Goal: Entertainment & Leisure: Browse casually

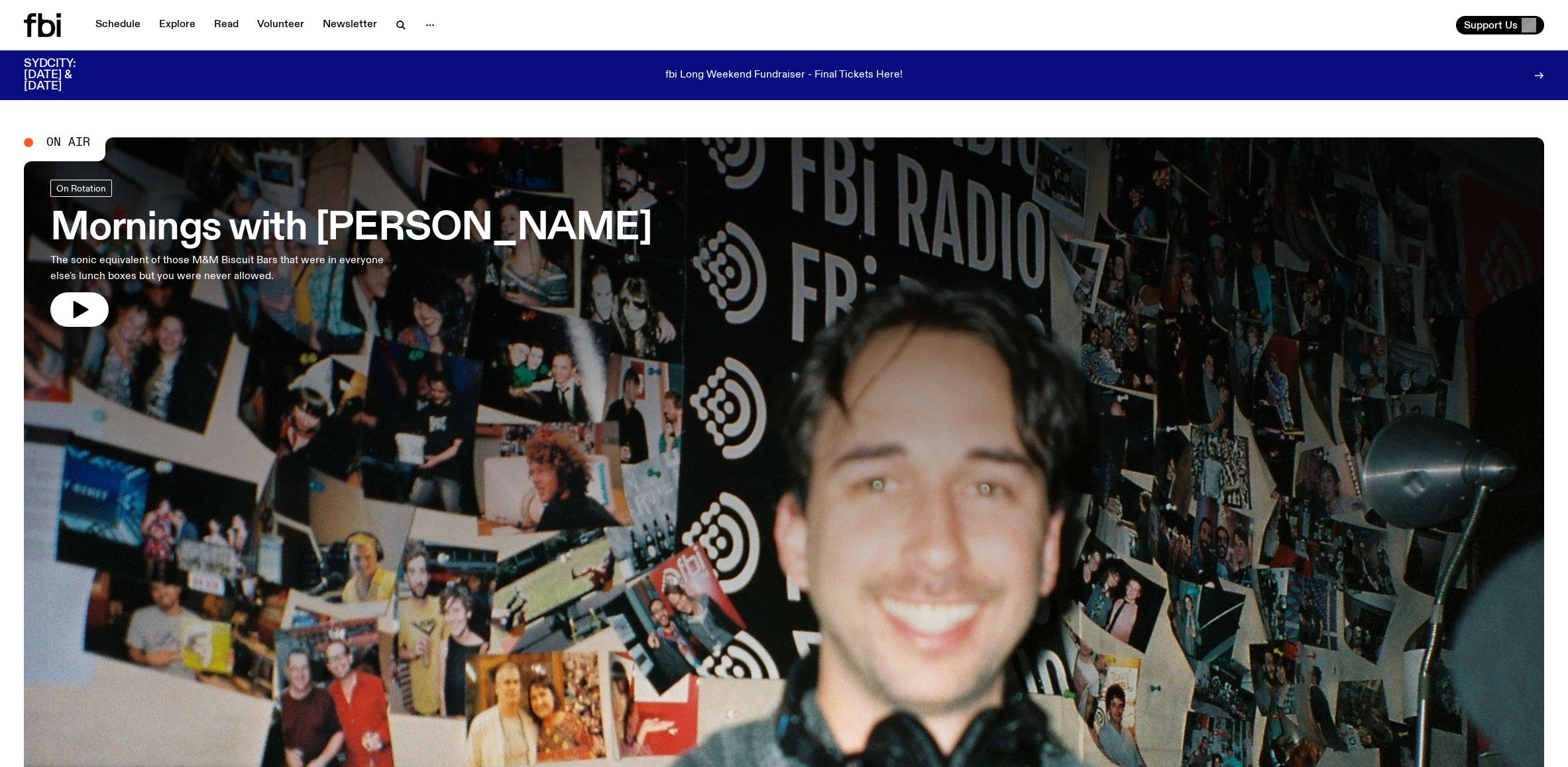
click at [343, 228] on h3 "Mornings with Ben Hansen" at bounding box center [351, 228] width 602 height 37
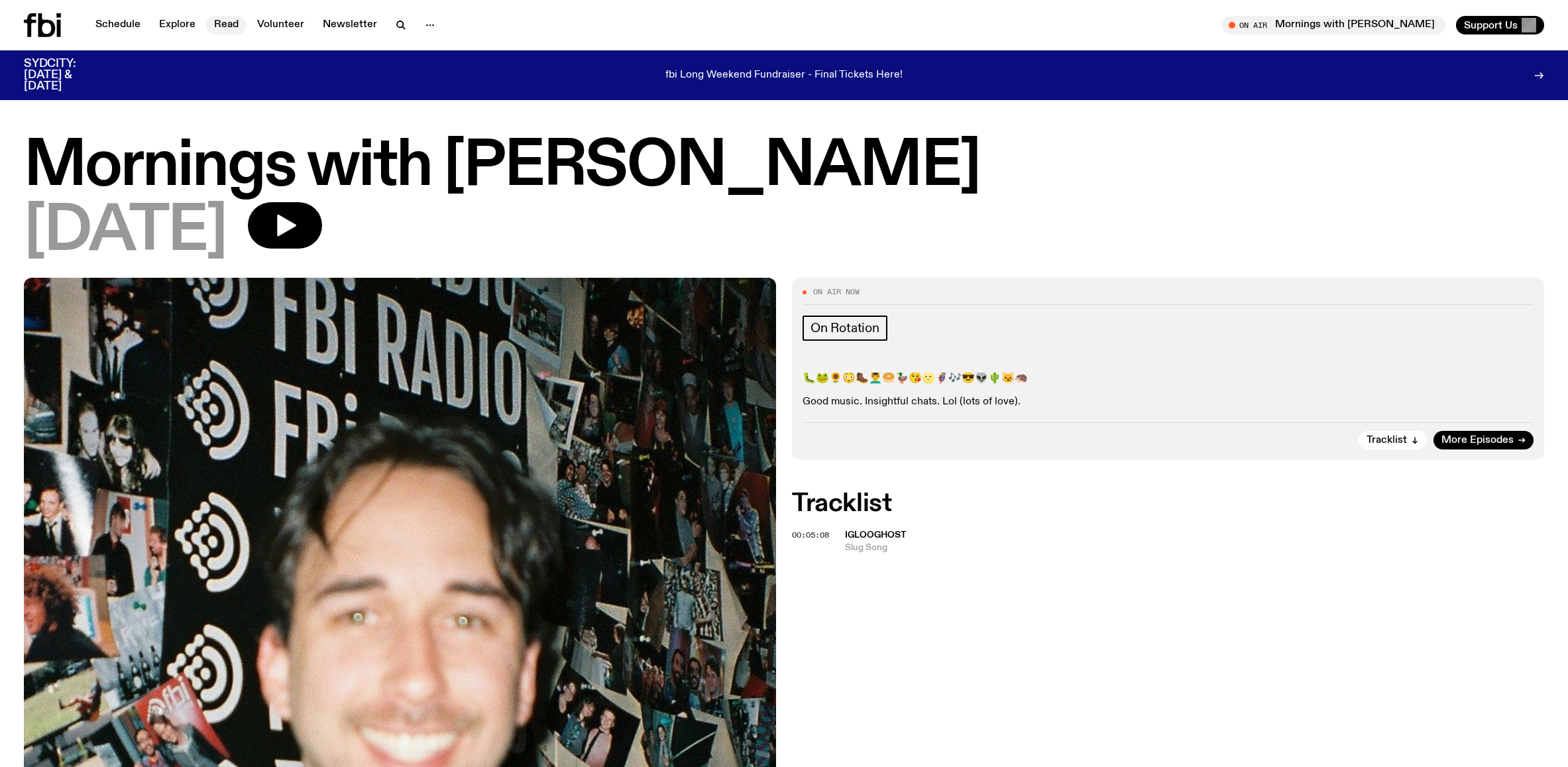
click at [225, 18] on link "Read" at bounding box center [226, 25] width 40 height 18
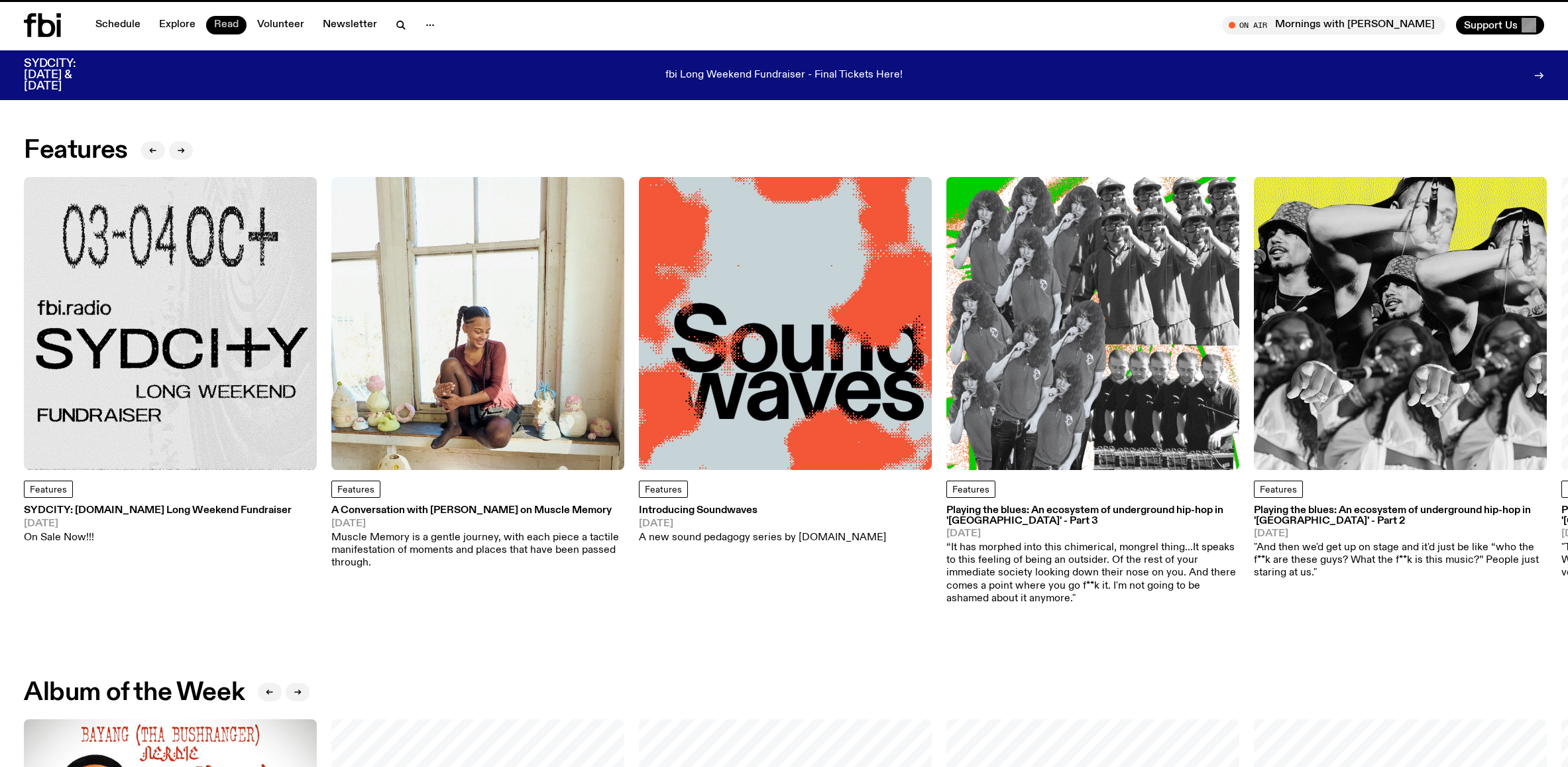
click at [223, 23] on link "Read" at bounding box center [226, 25] width 40 height 18
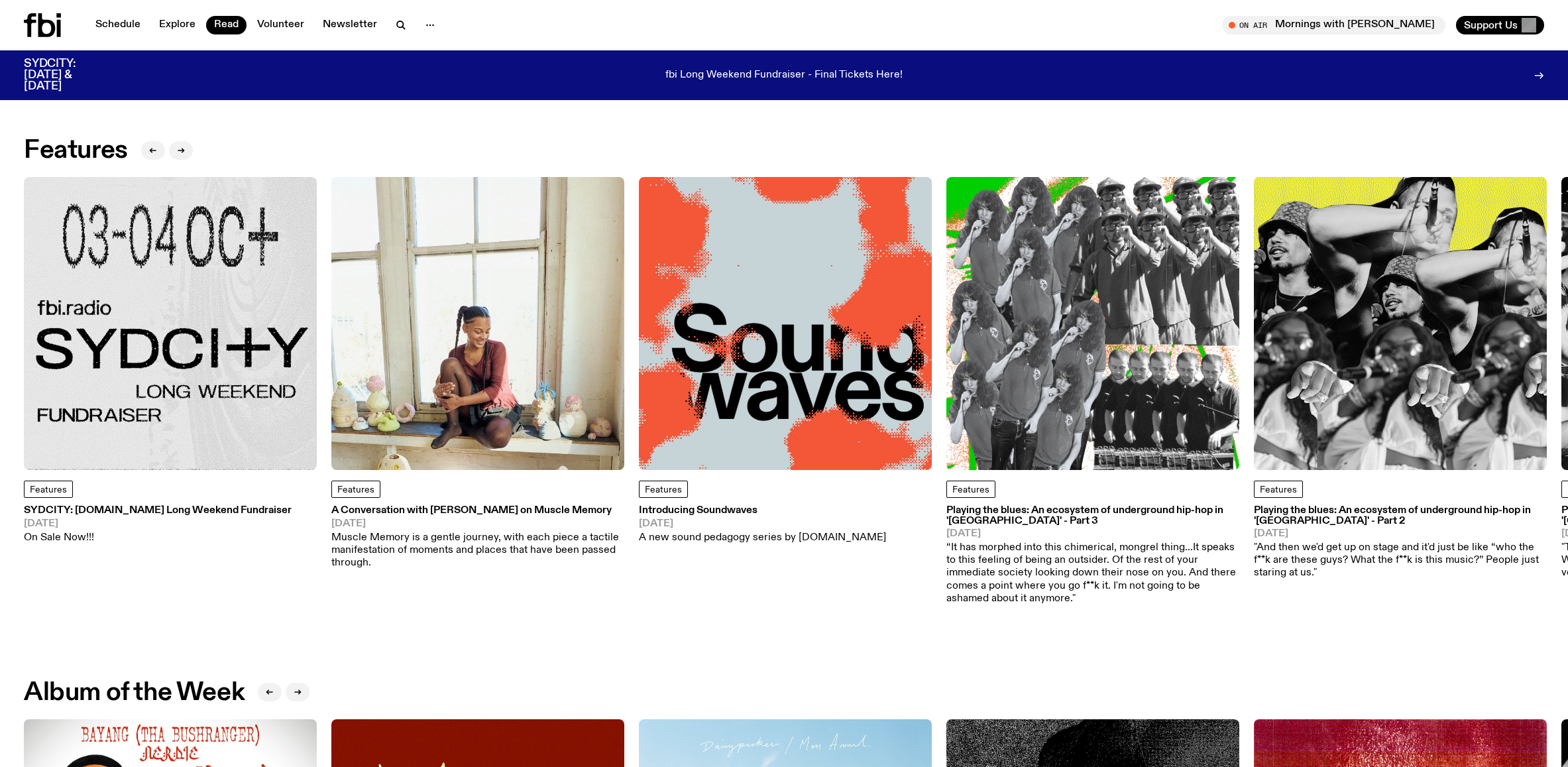
click at [830, 82] on div "fbi Long Weekend Fundraiser - Final Tickets Here!" at bounding box center [784, 76] width 1329 height 34
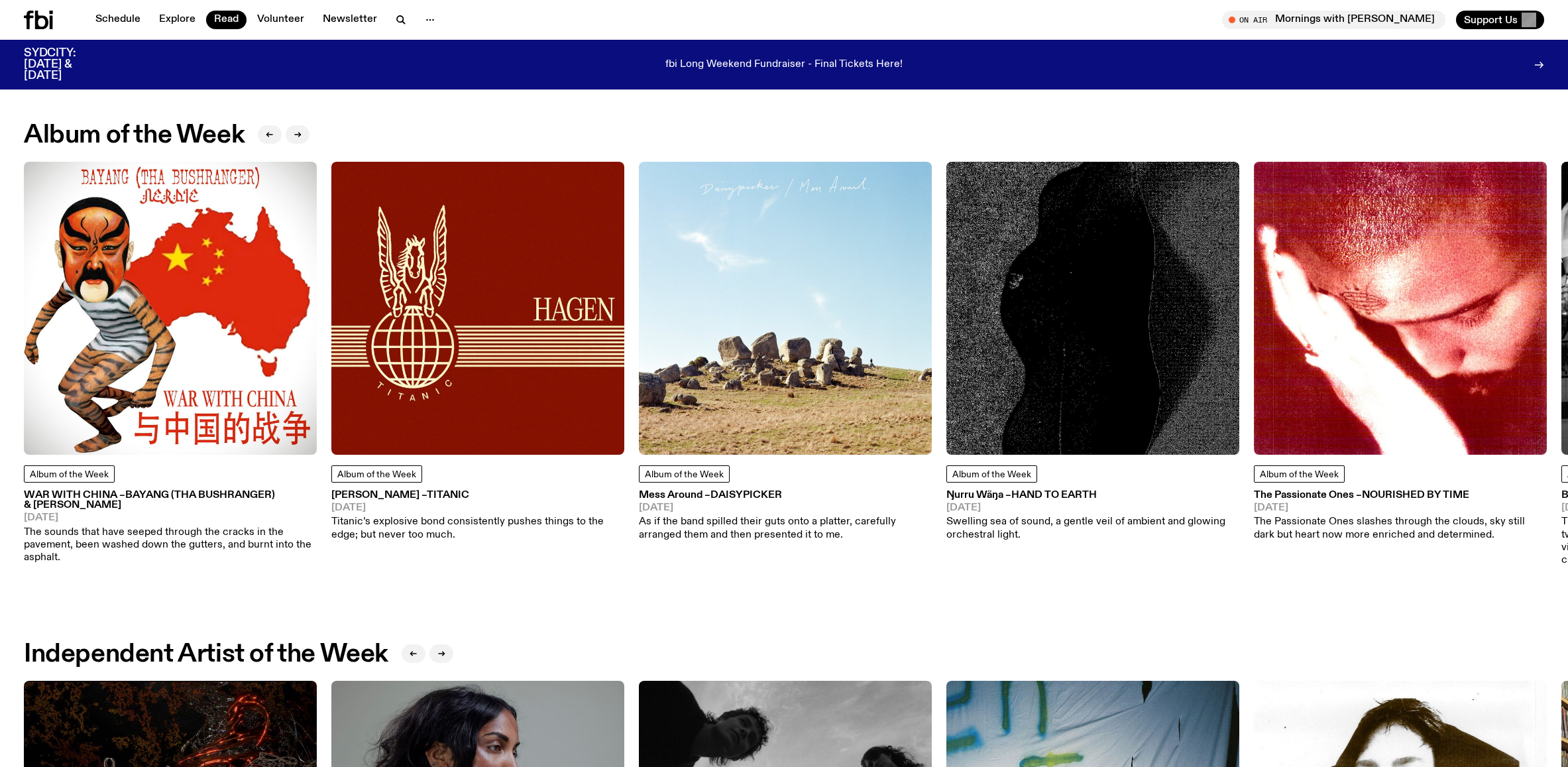
scroll to position [821, 0]
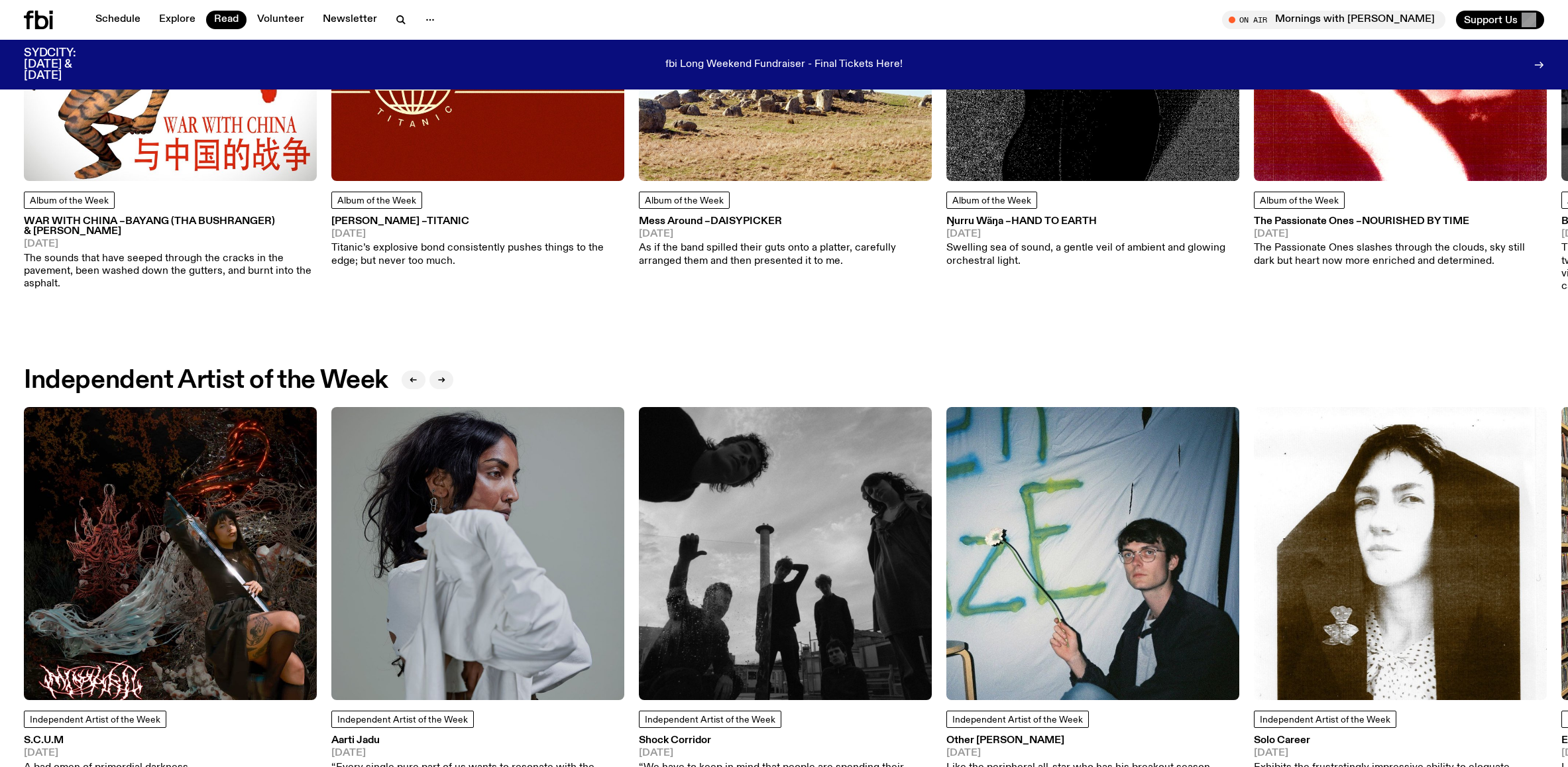
click at [170, 158] on img at bounding box center [170, 35] width 293 height 293
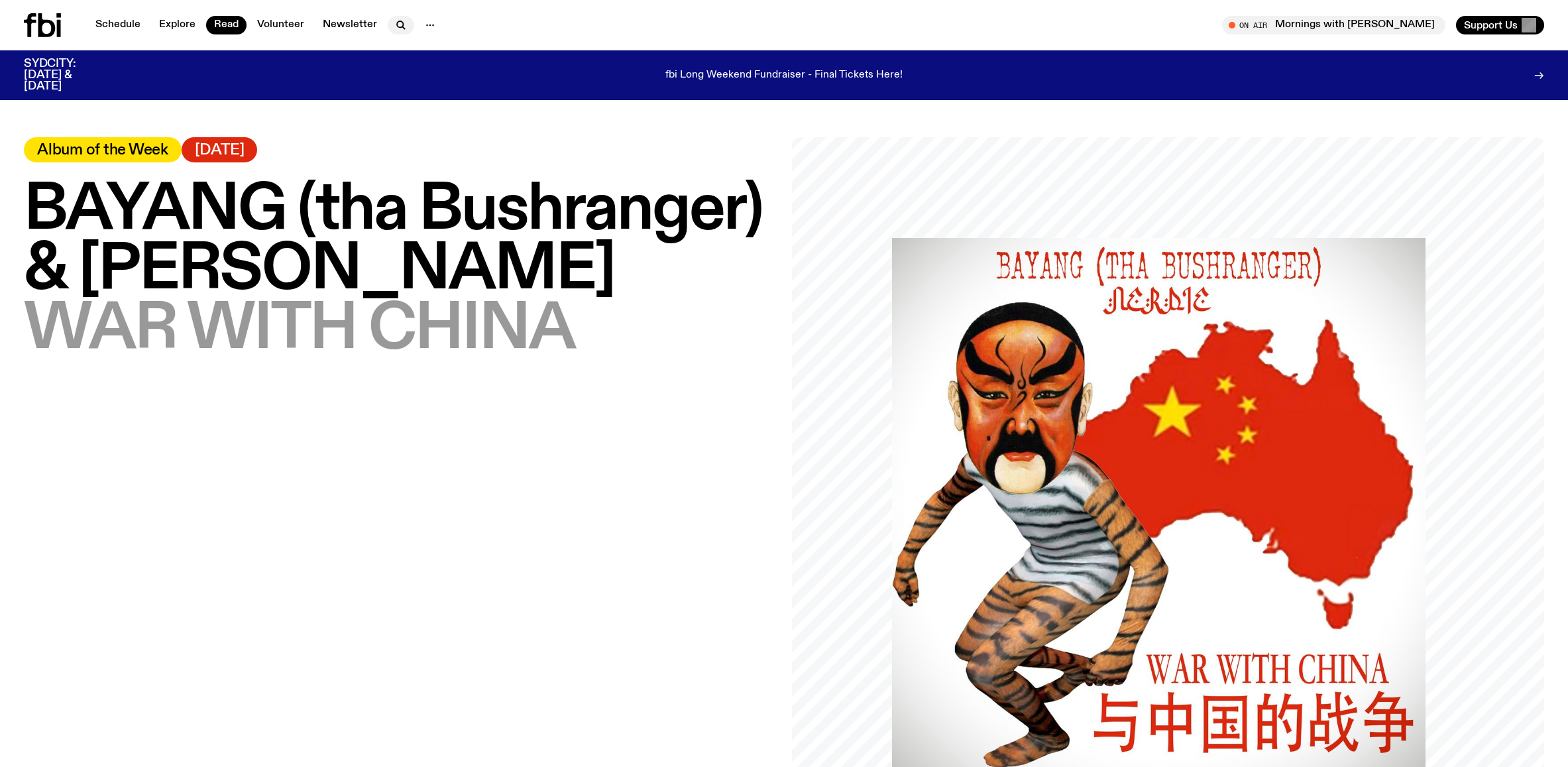
click at [393, 20] on icon "button" at bounding box center [401, 25] width 16 height 16
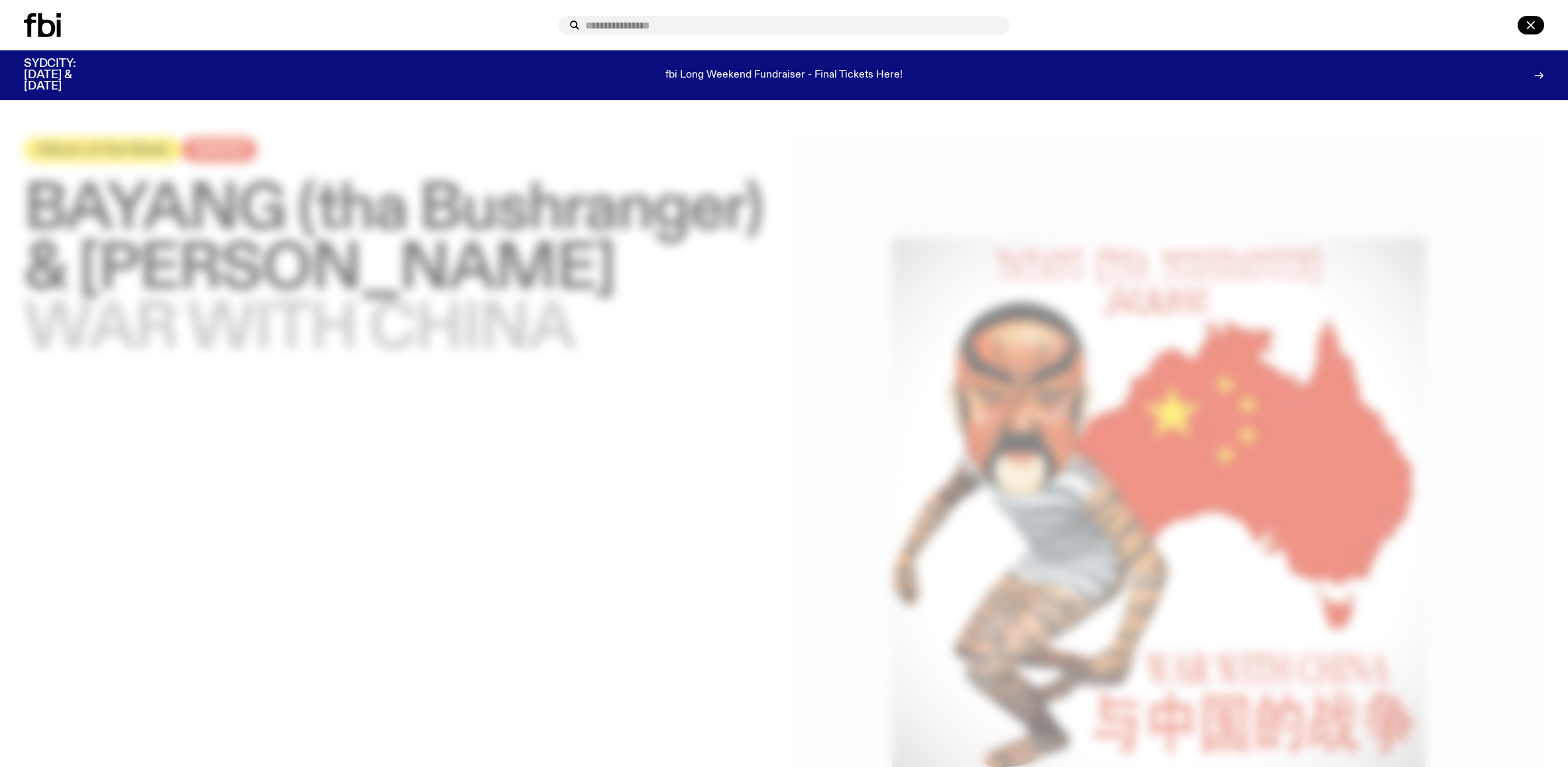
type input "*"
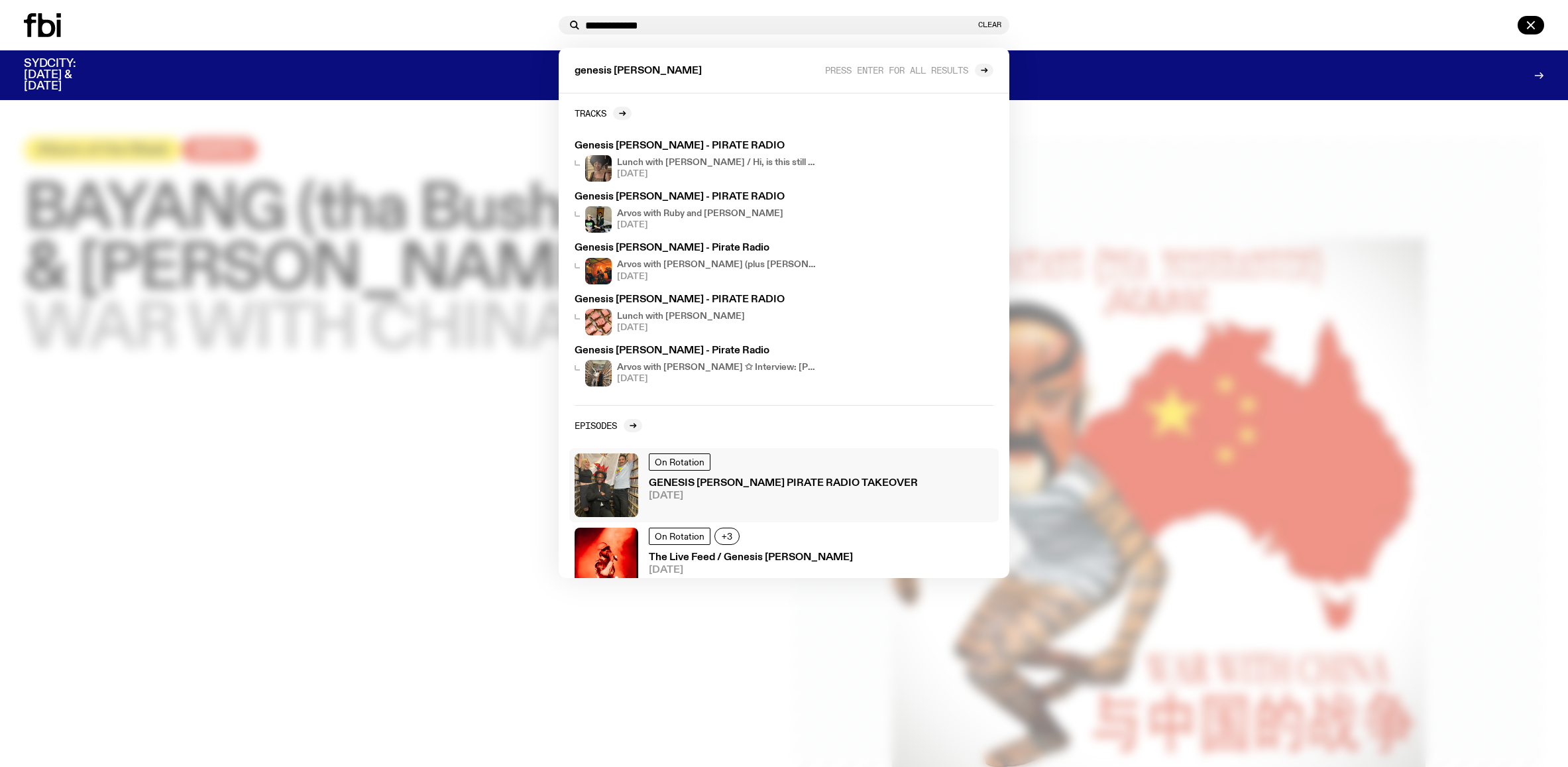
type input "**********"
click at [837, 491] on div "GENESIS OWUSU'S PIRATE RADIO TAKEOVER 12.09.25" at bounding box center [783, 490] width 269 height 23
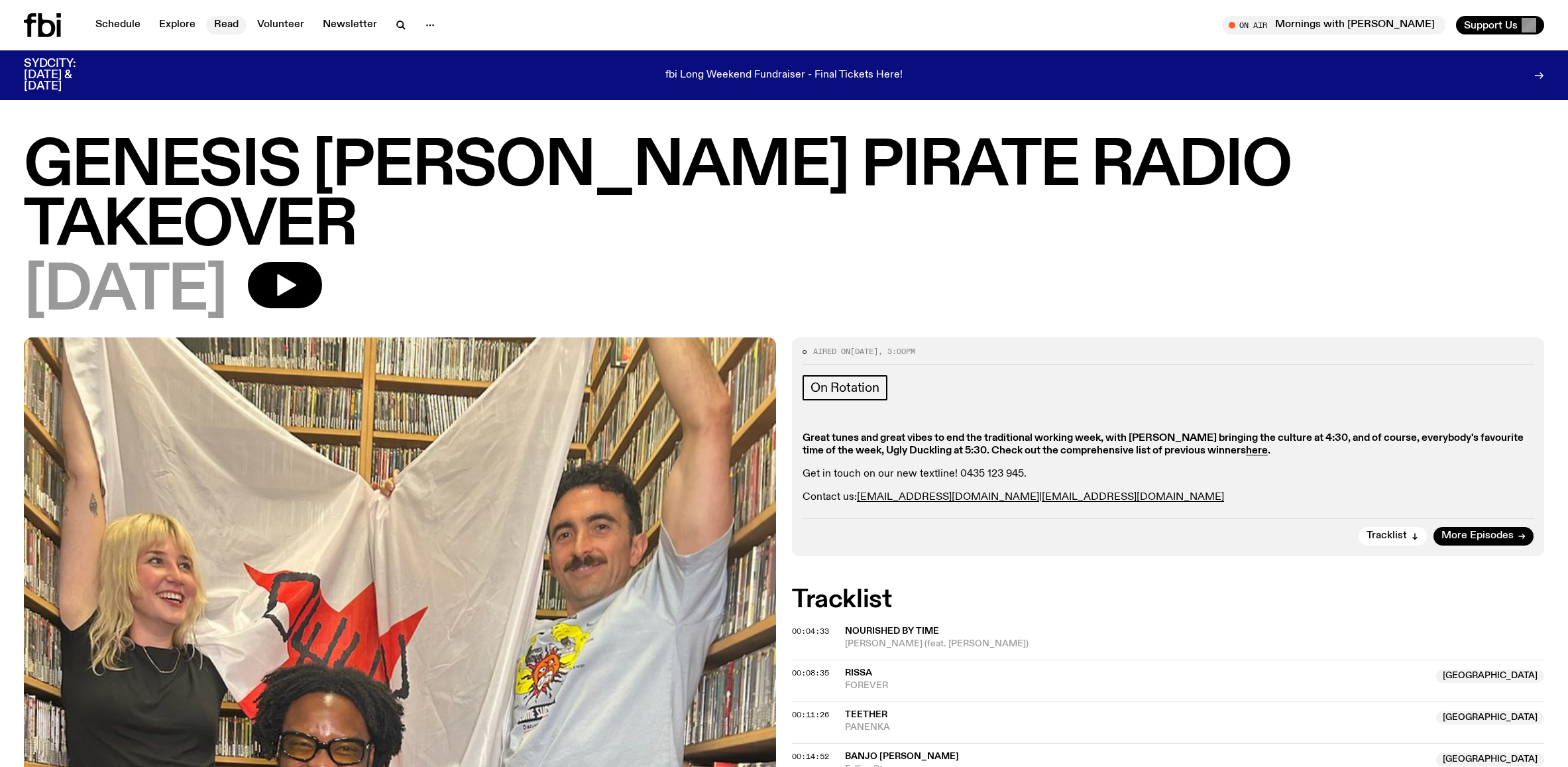
click at [208, 30] on link "Read" at bounding box center [226, 25] width 40 height 18
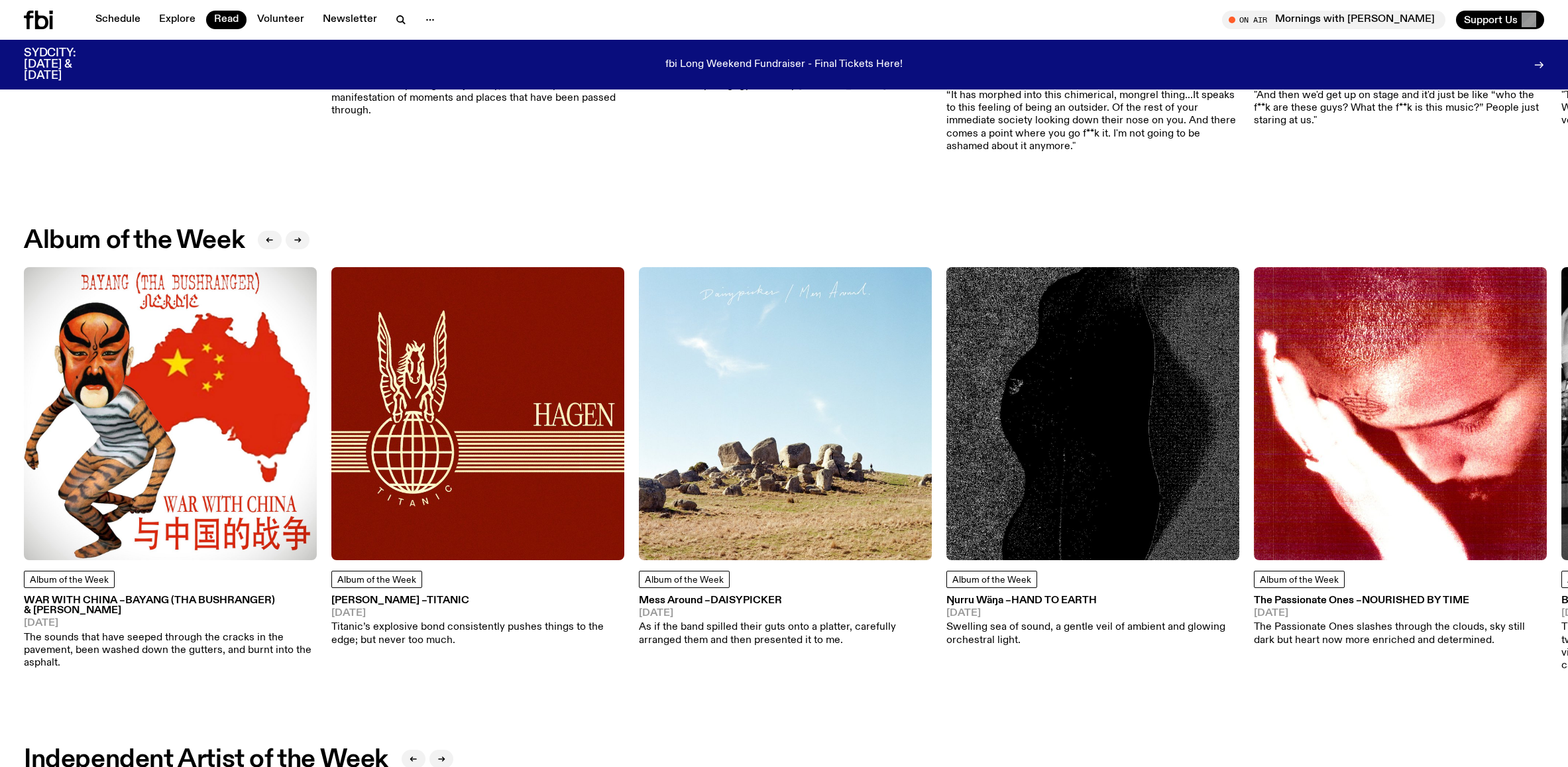
scroll to position [442, 0]
click at [531, 436] on img at bounding box center [478, 414] width 293 height 293
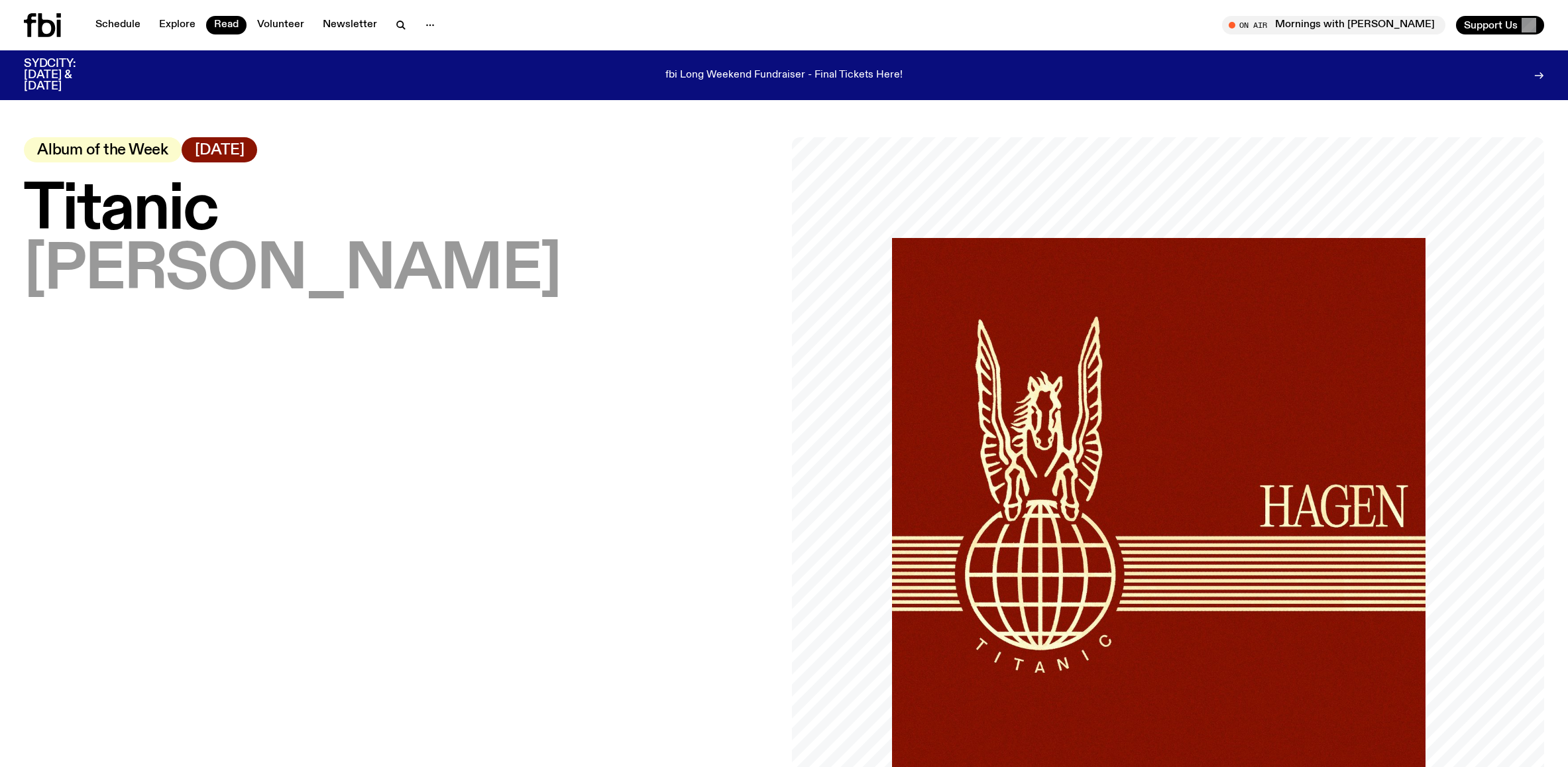
click at [59, 25] on icon at bounding box center [59, 28] width 4 height 17
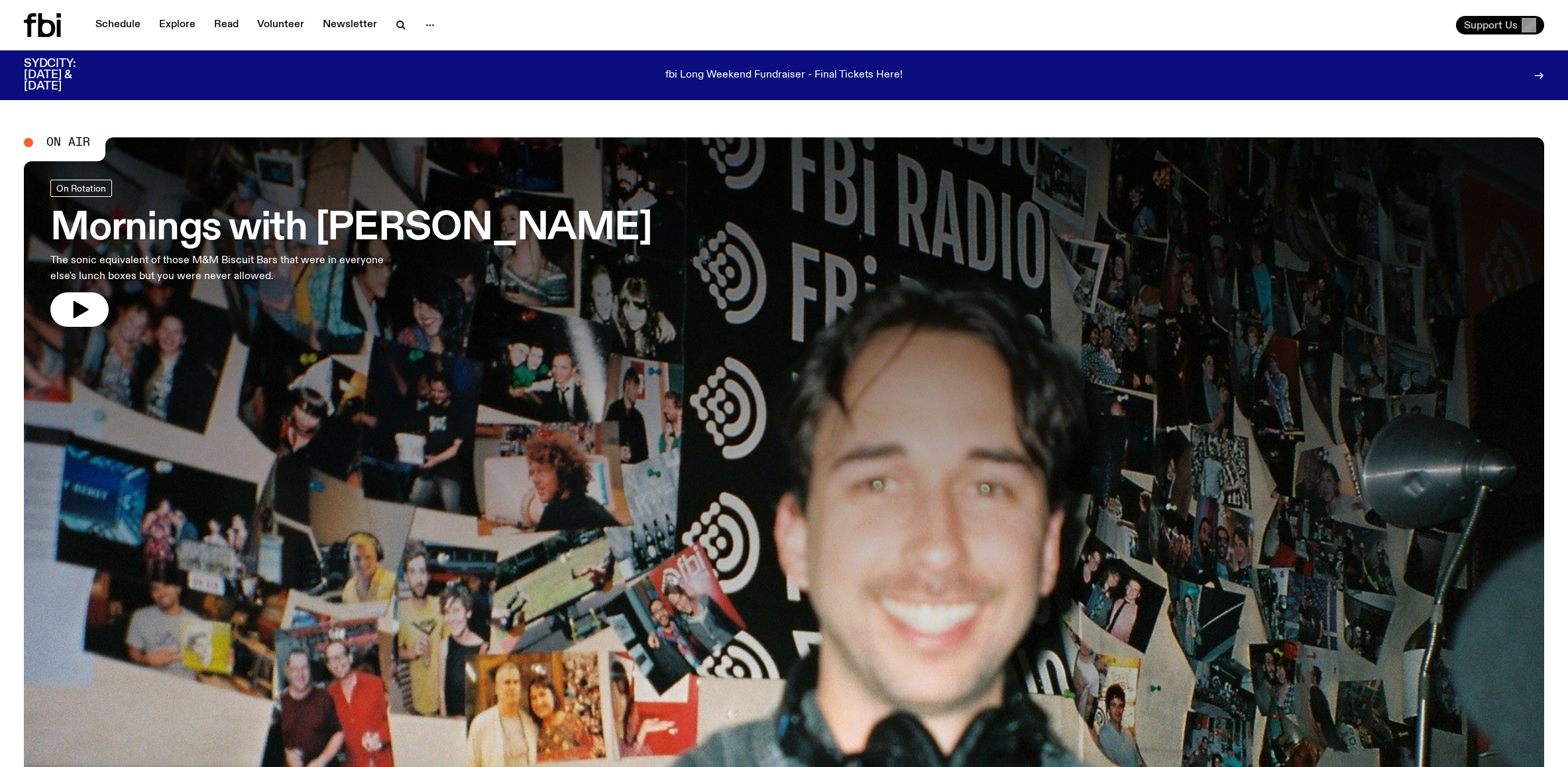
click at [1497, 19] on span "Support Us" at bounding box center [1491, 25] width 54 height 12
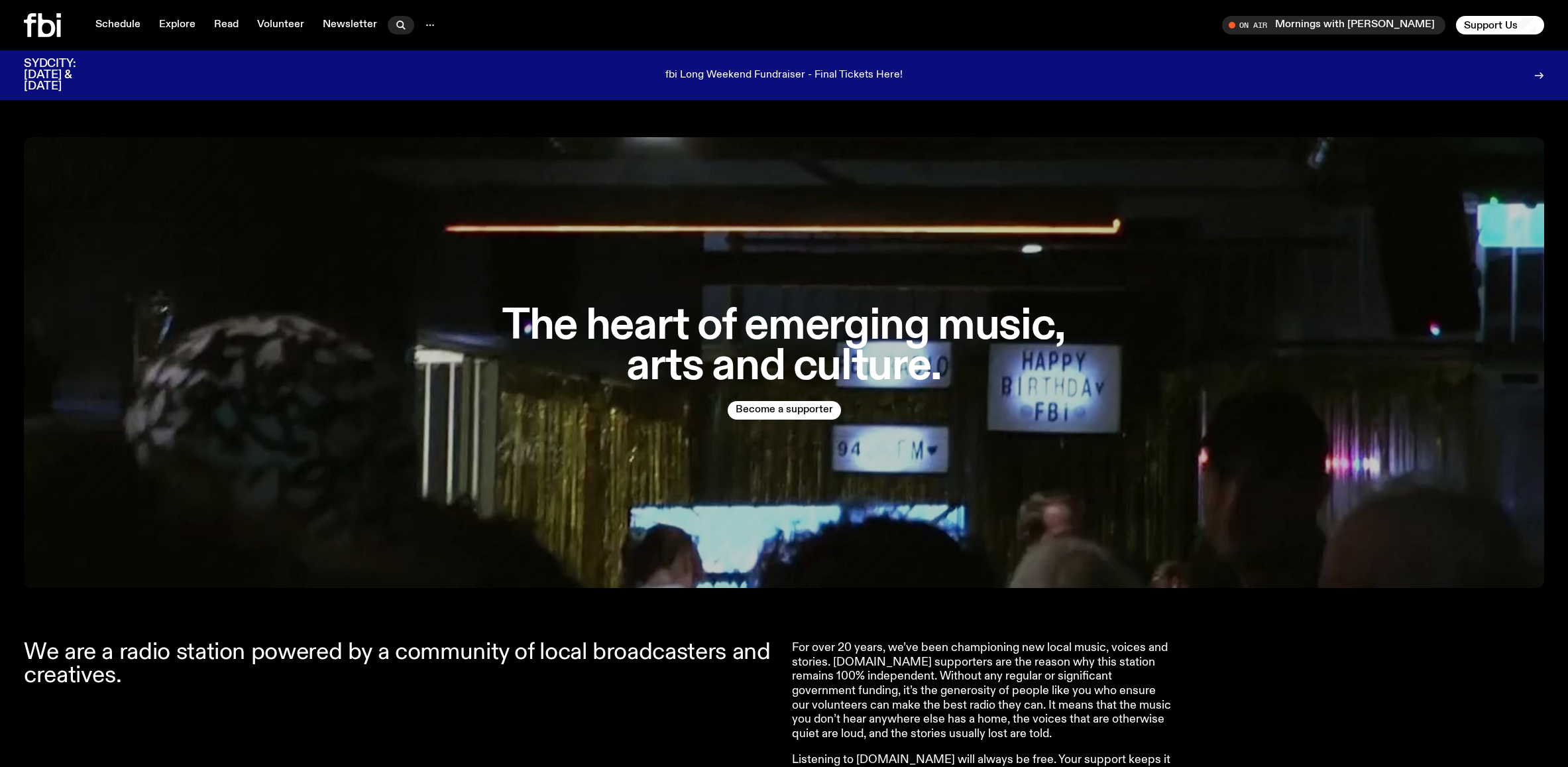
click at [403, 28] on icon "button" at bounding box center [401, 25] width 16 height 16
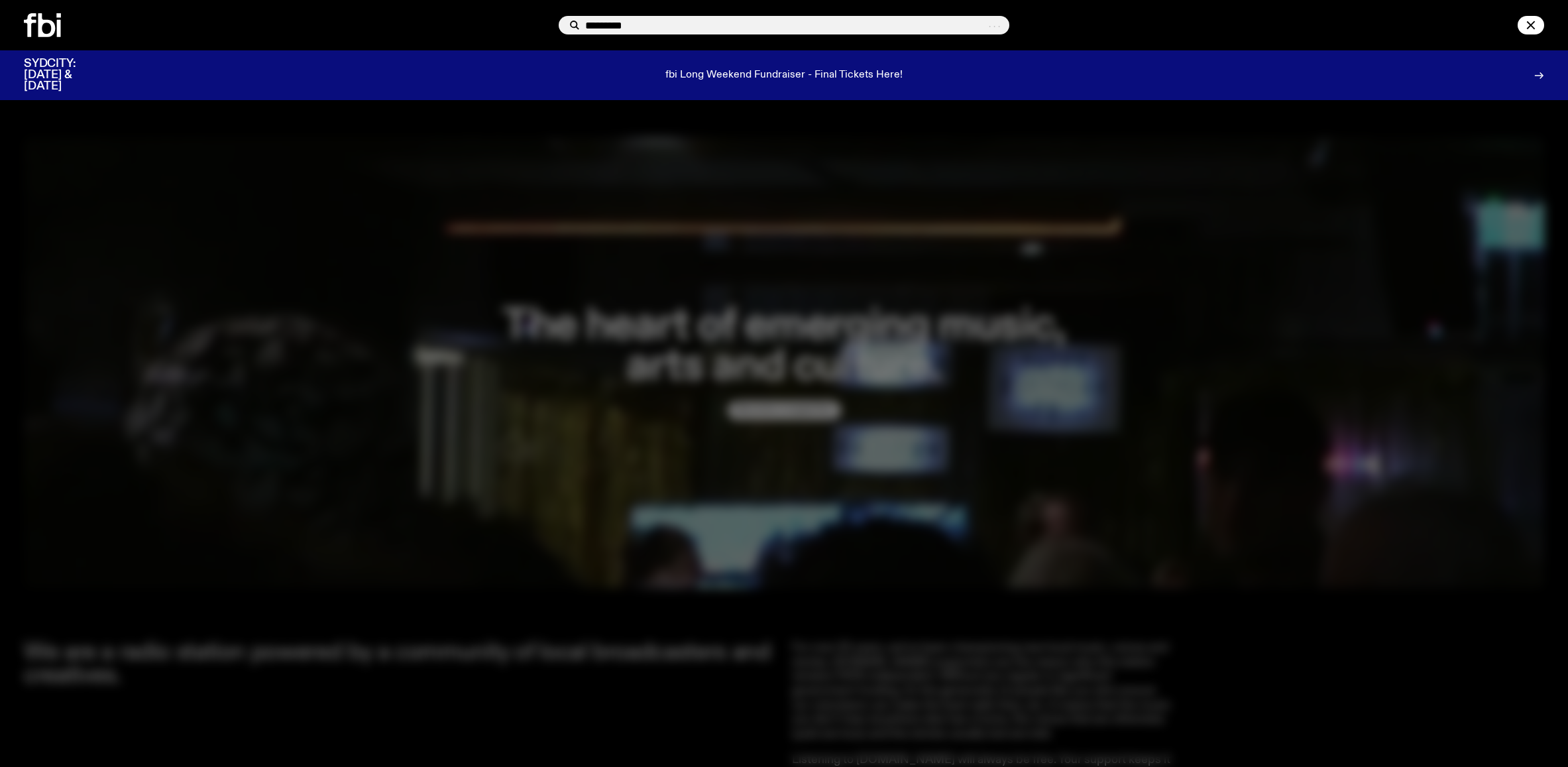
type input "*********"
click at [54, 27] on icon at bounding box center [47, 25] width 17 height 24
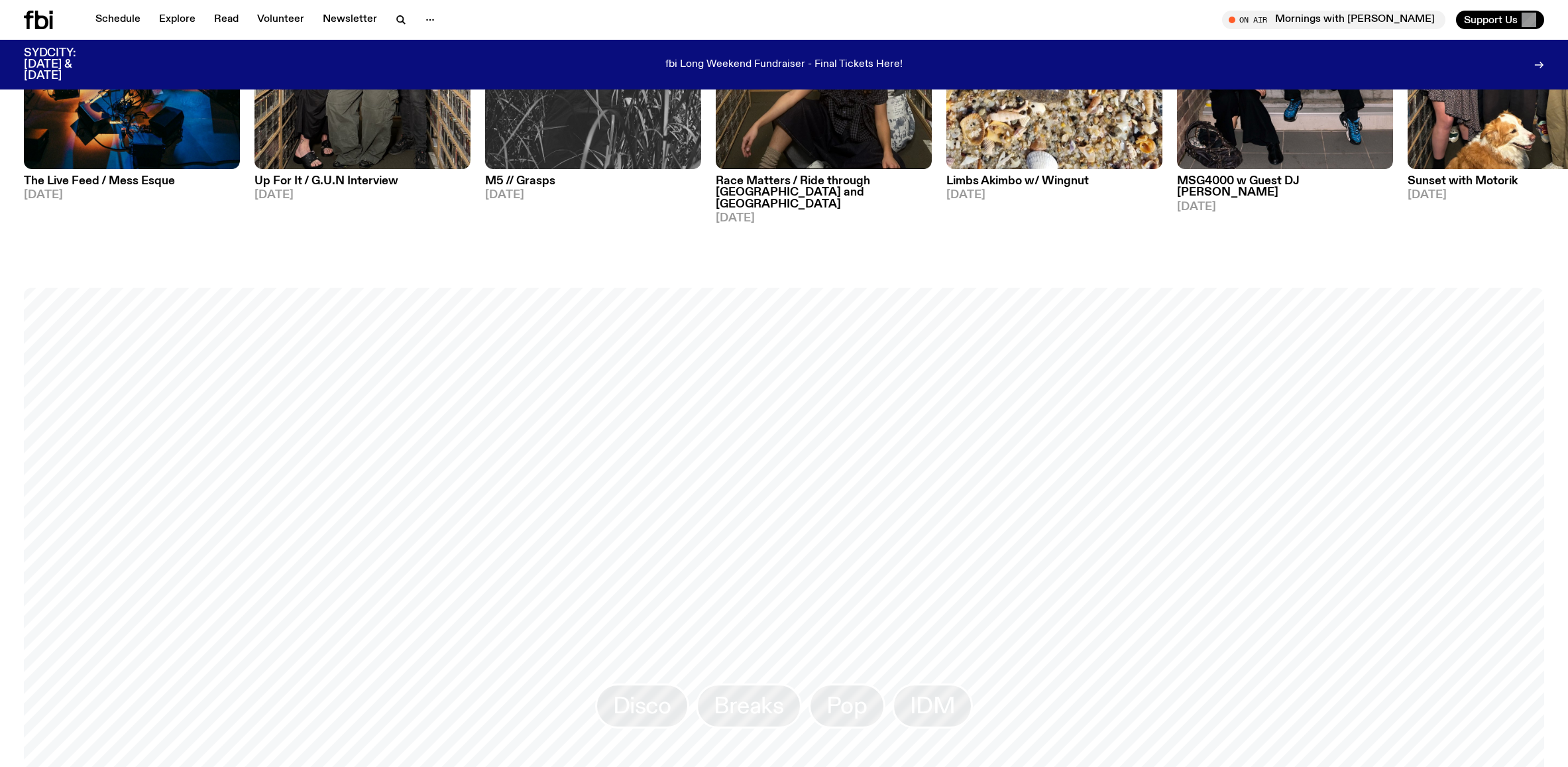
scroll to position [912, 0]
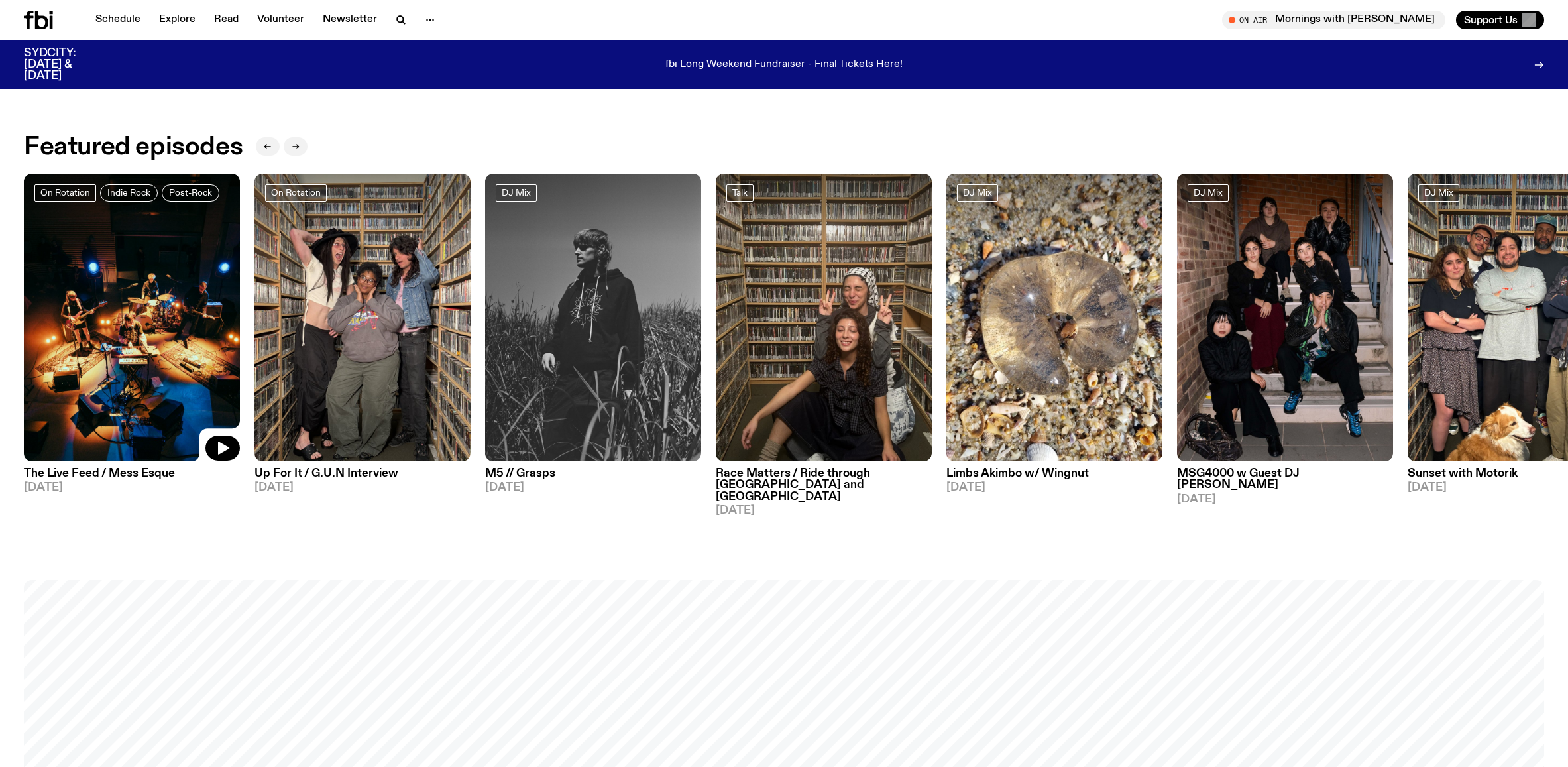
click at [125, 267] on img at bounding box center [132, 318] width 216 height 288
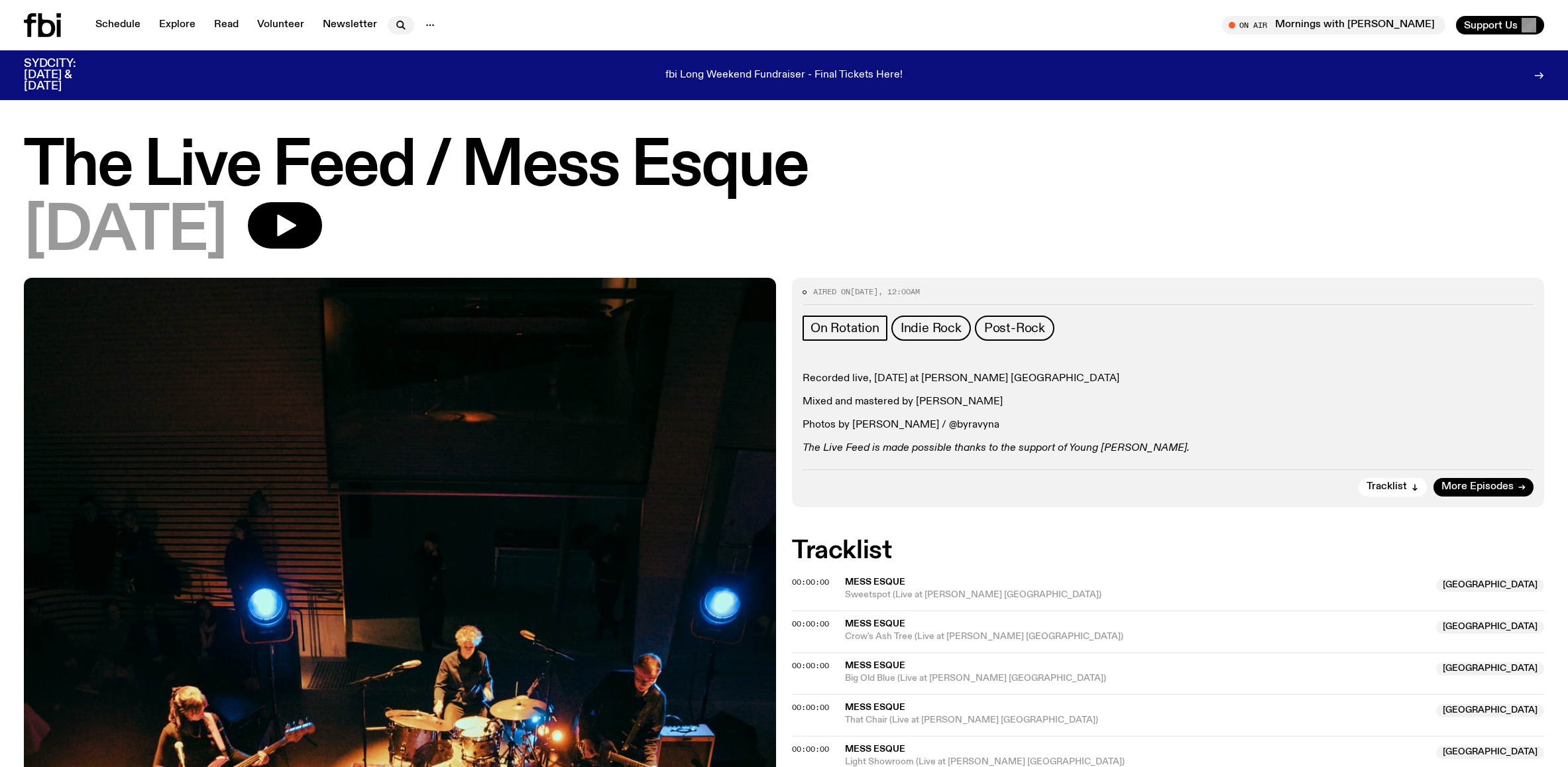
click at [393, 31] on icon "button" at bounding box center [401, 25] width 16 height 16
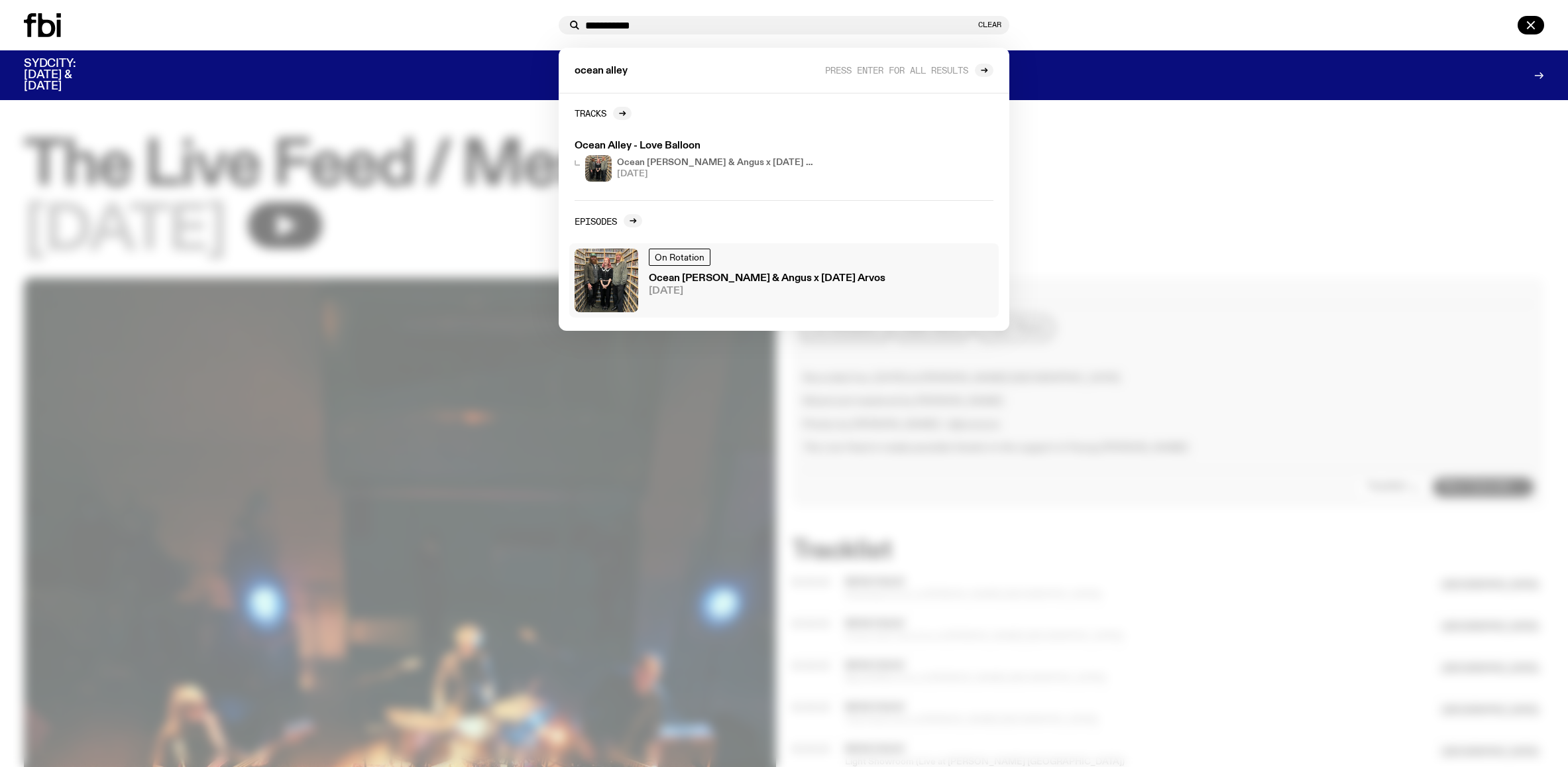
type input "**********"
click at [822, 286] on div "Ocean Alley's Mitch & Angus x Tuesday Arvos 16.09.25" at bounding box center [767, 285] width 237 height 23
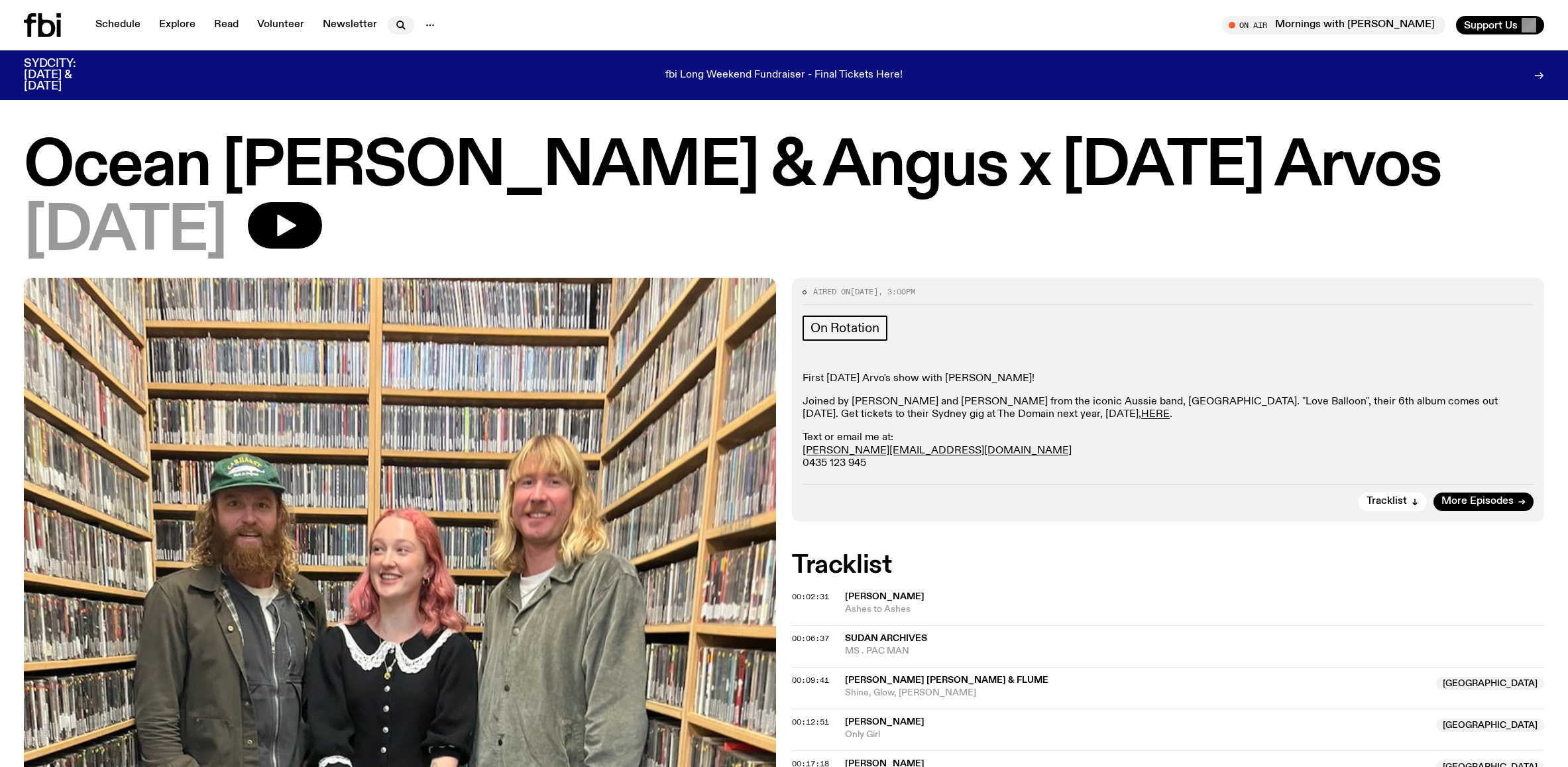
click at [400, 32] on icon "button" at bounding box center [401, 25] width 16 height 16
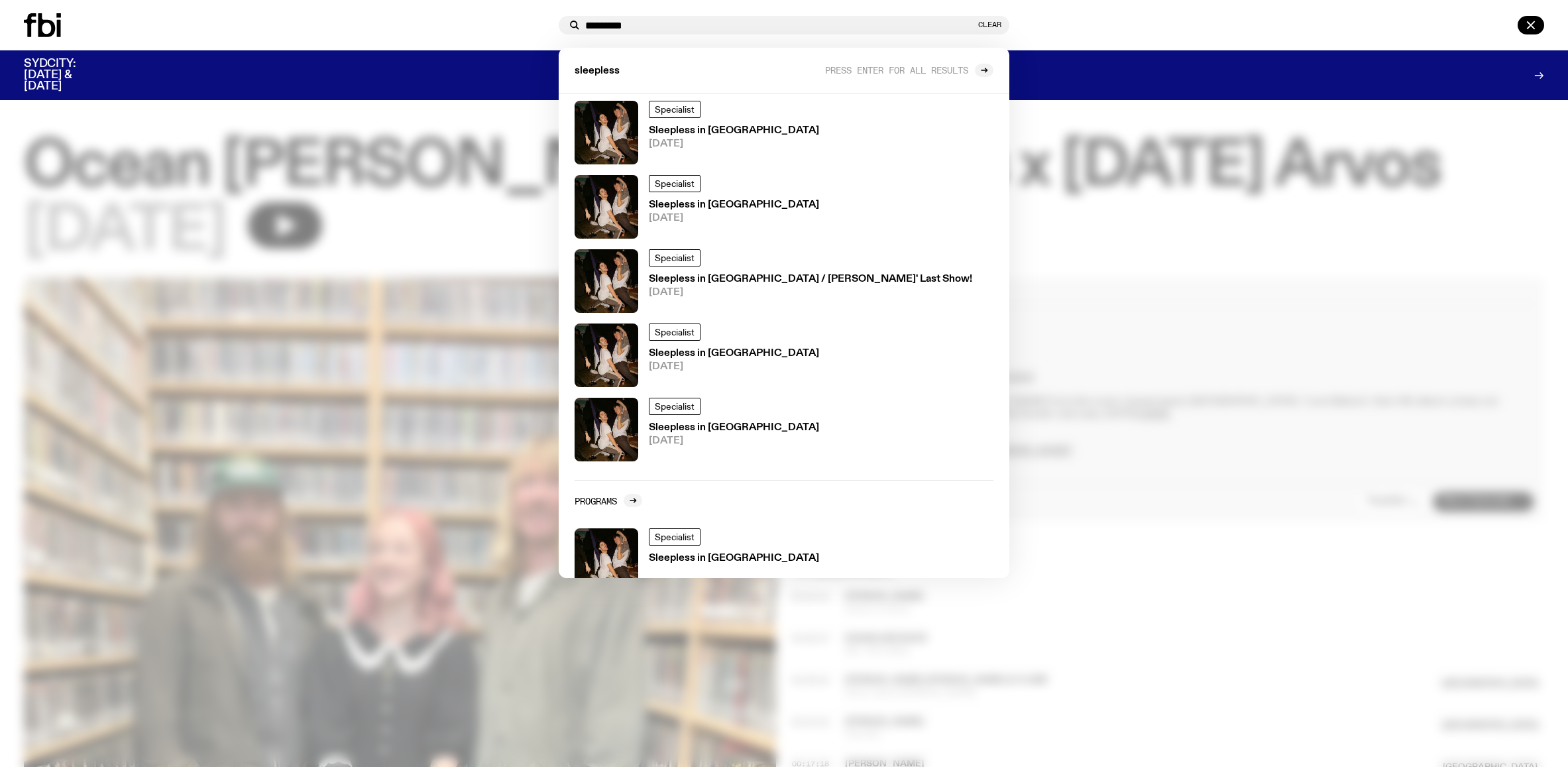
scroll to position [373, 0]
type input "*********"
click at [769, 287] on span "10.09.25" at bounding box center [810, 292] width 324 height 10
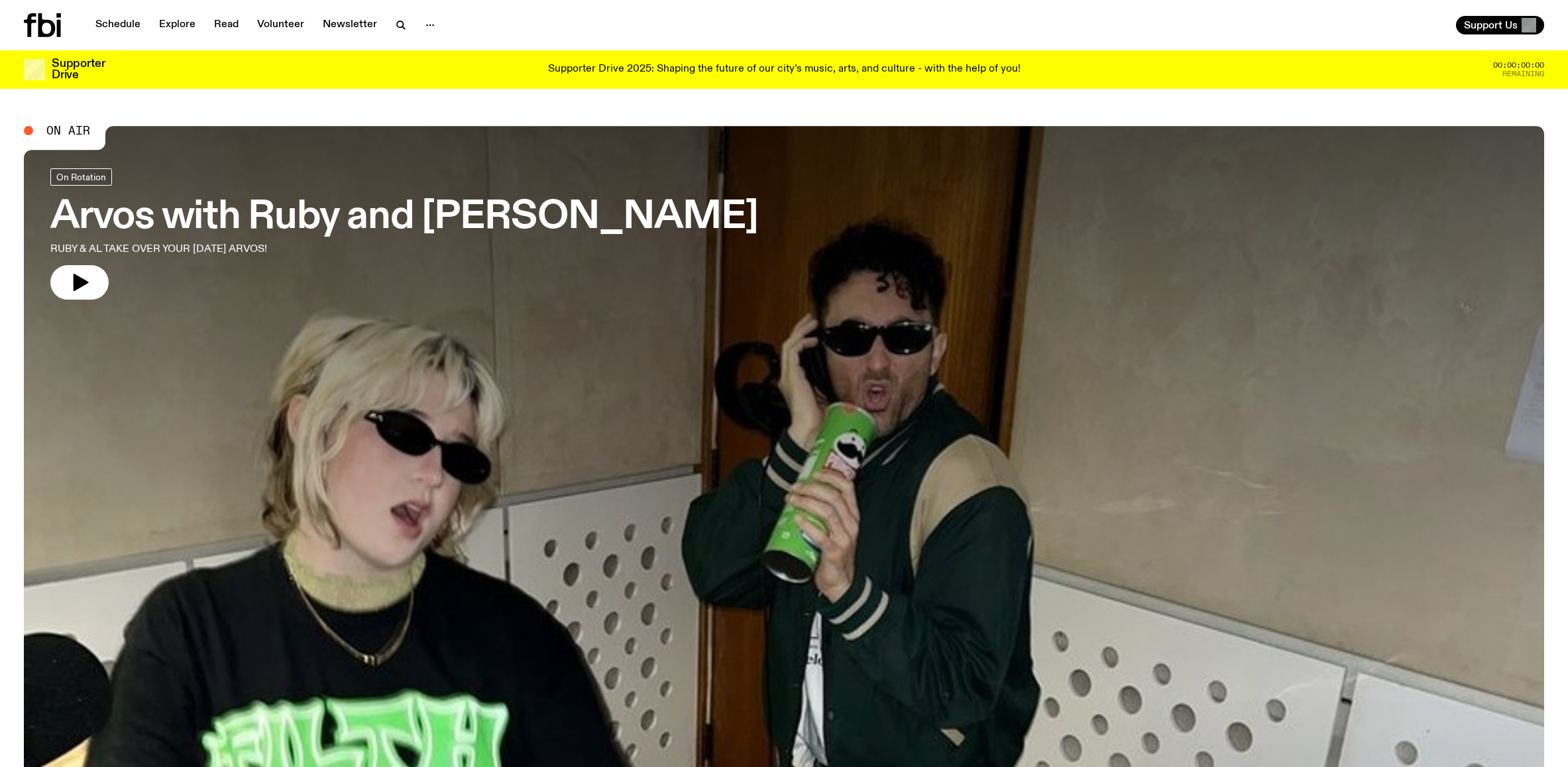
click at [47, 30] on icon at bounding box center [42, 25] width 37 height 24
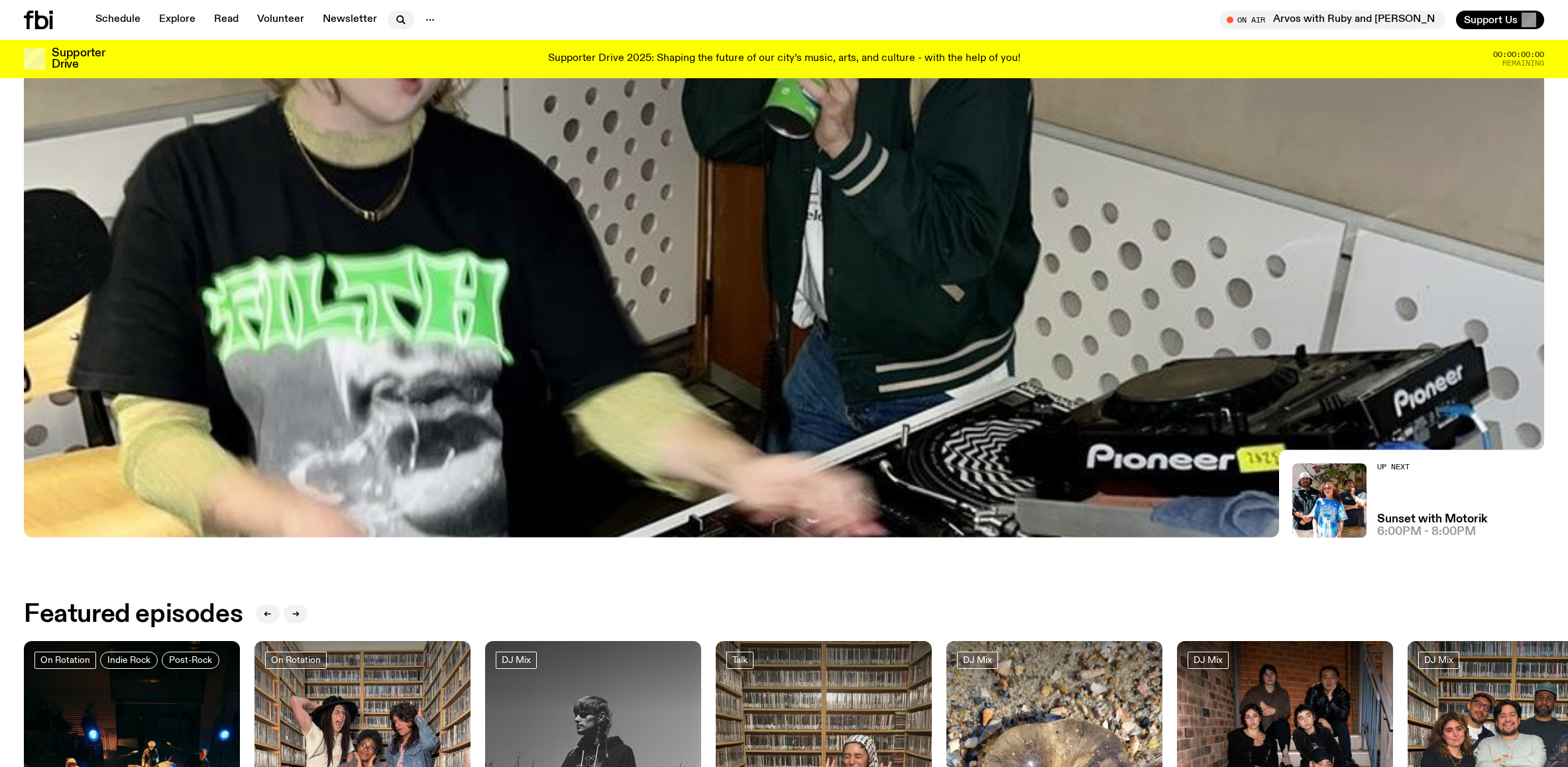
scroll to position [433, 0]
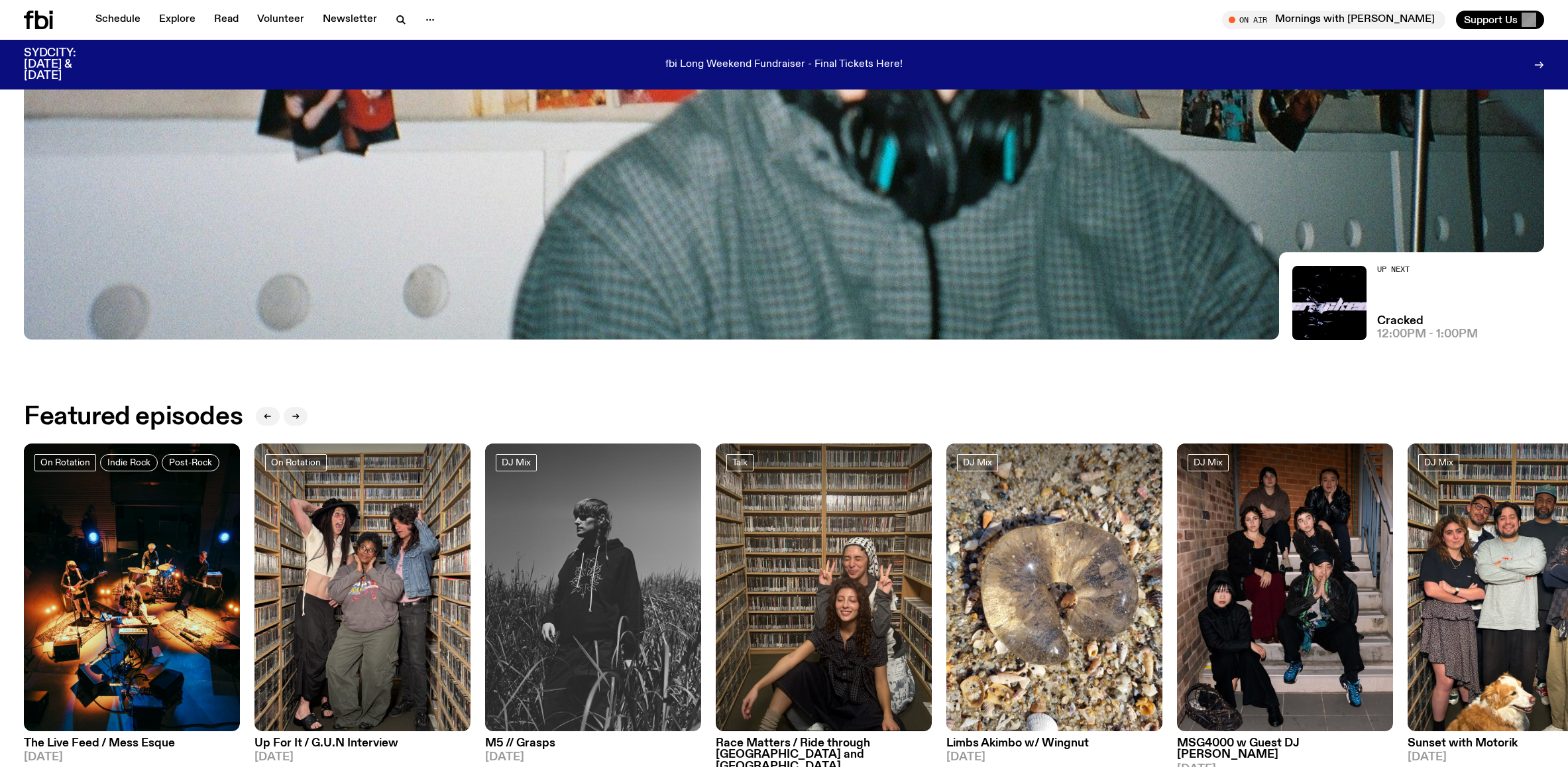
scroll to position [617, 0]
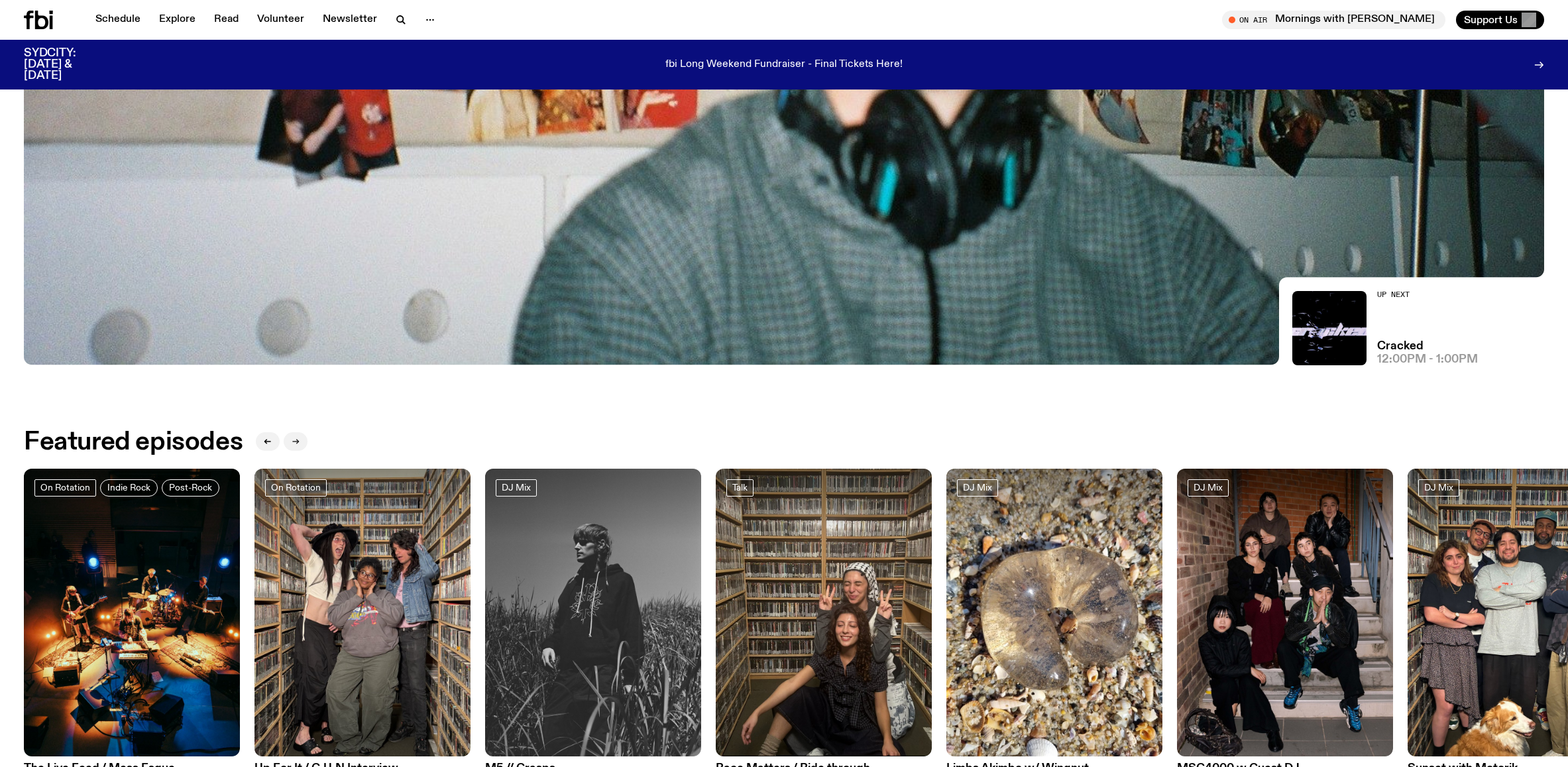
click at [295, 445] on button "button" at bounding box center [295, 441] width 24 height 18
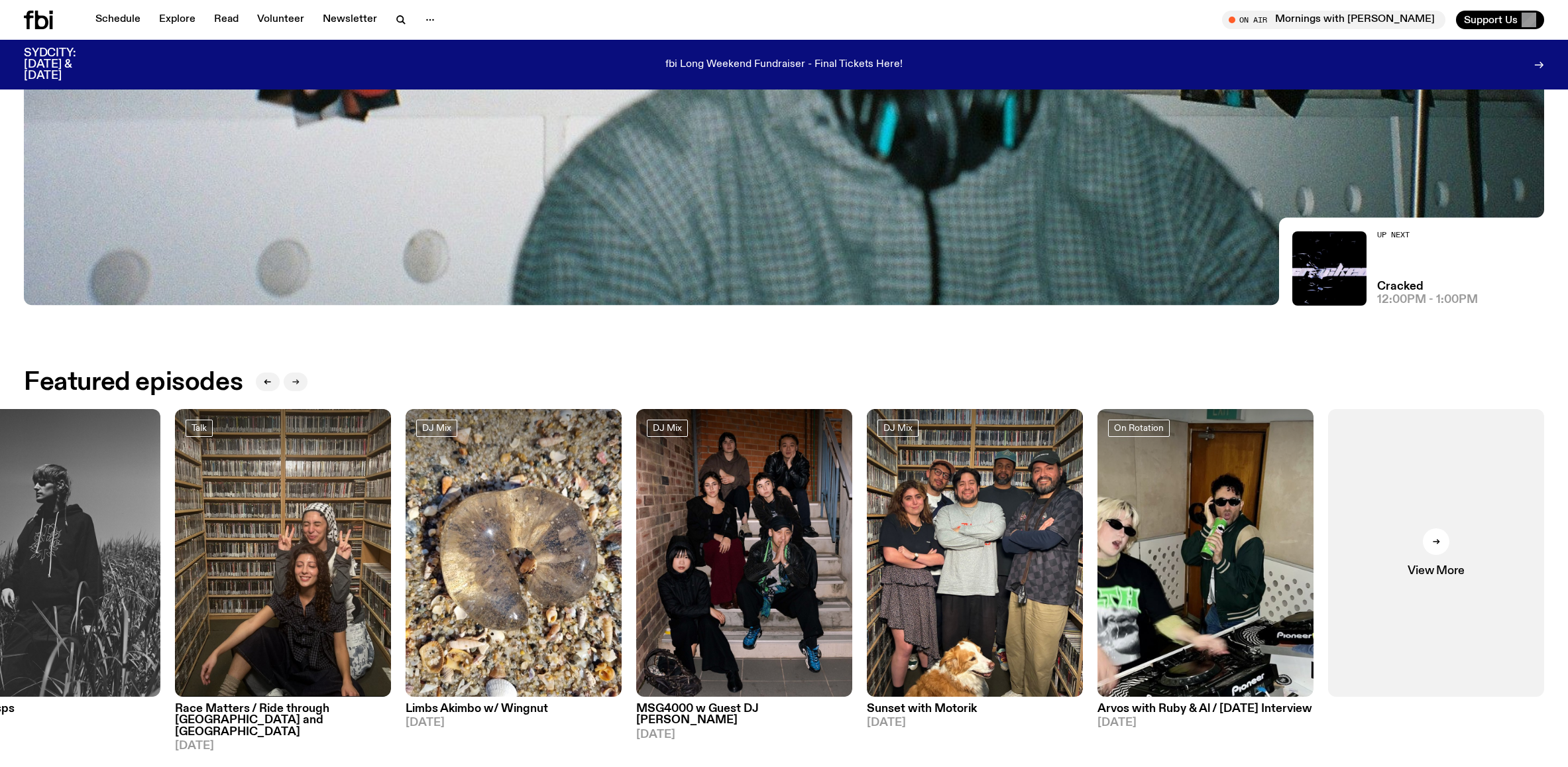
scroll to position [677, 0]
click at [294, 383] on icon "button" at bounding box center [295, 382] width 8 height 8
click at [1440, 549] on div at bounding box center [1437, 541] width 27 height 27
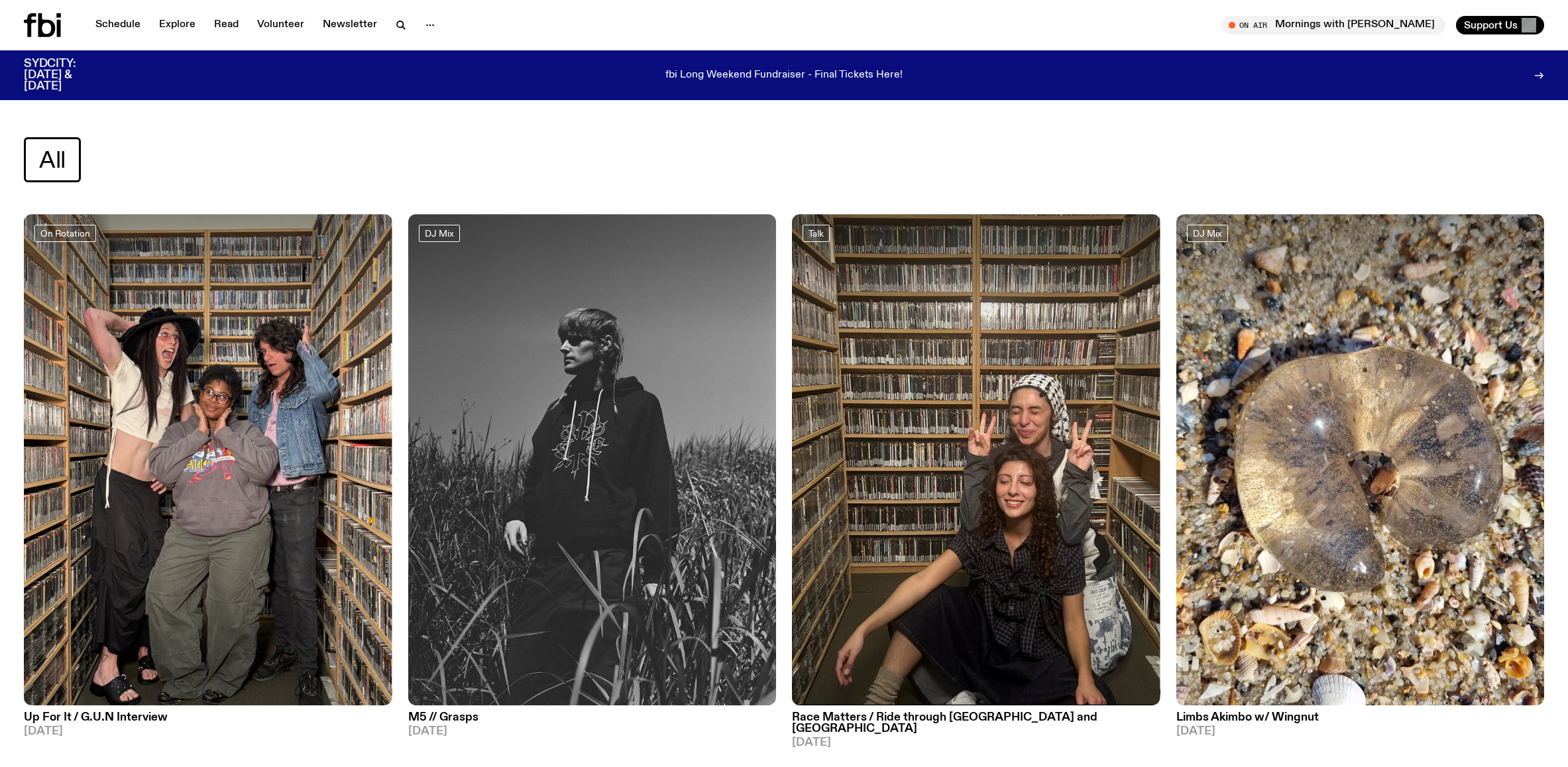
click at [59, 28] on icon at bounding box center [59, 28] width 4 height 17
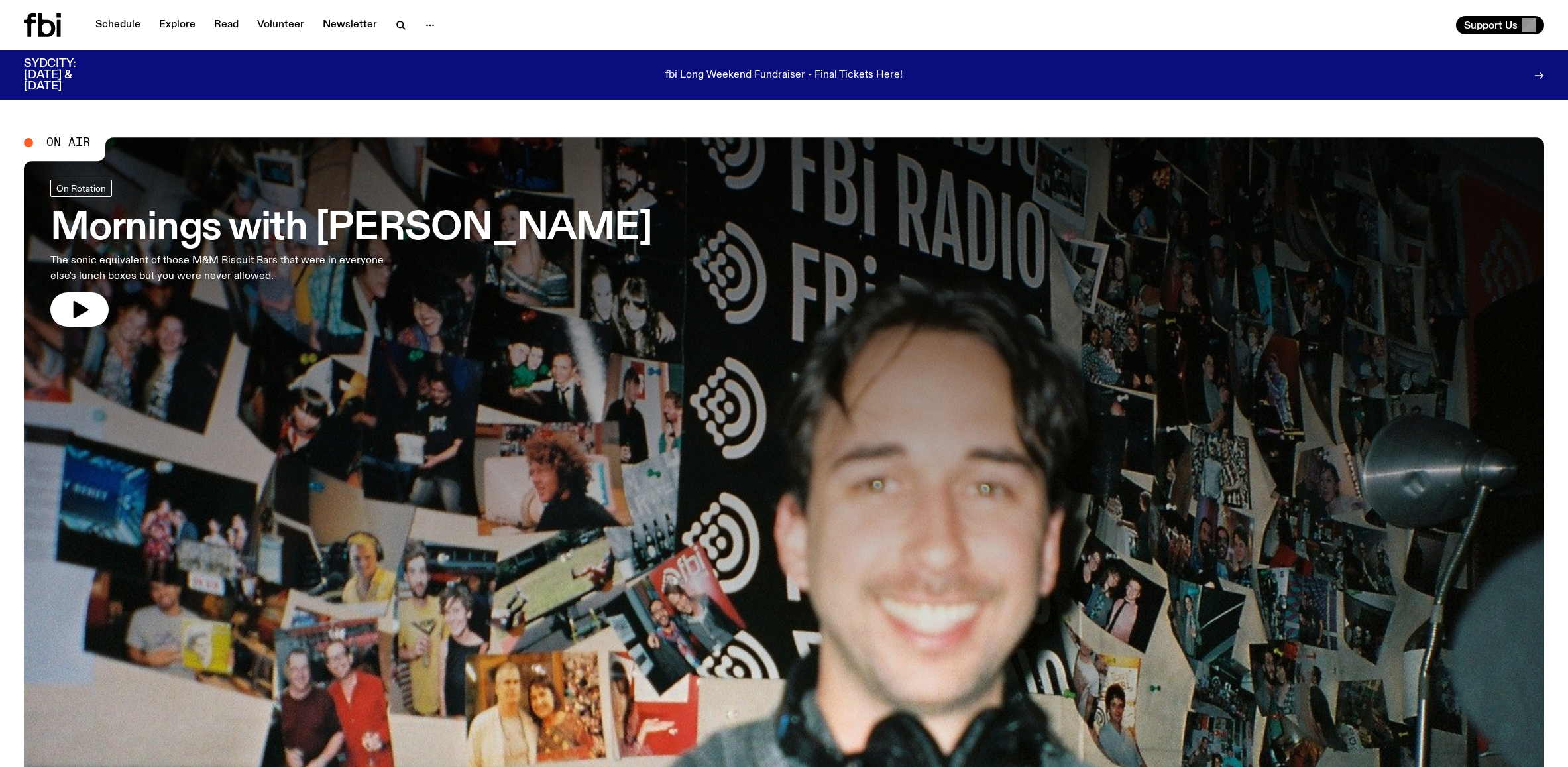
click at [1053, 296] on div at bounding box center [784, 422] width 1520 height 570
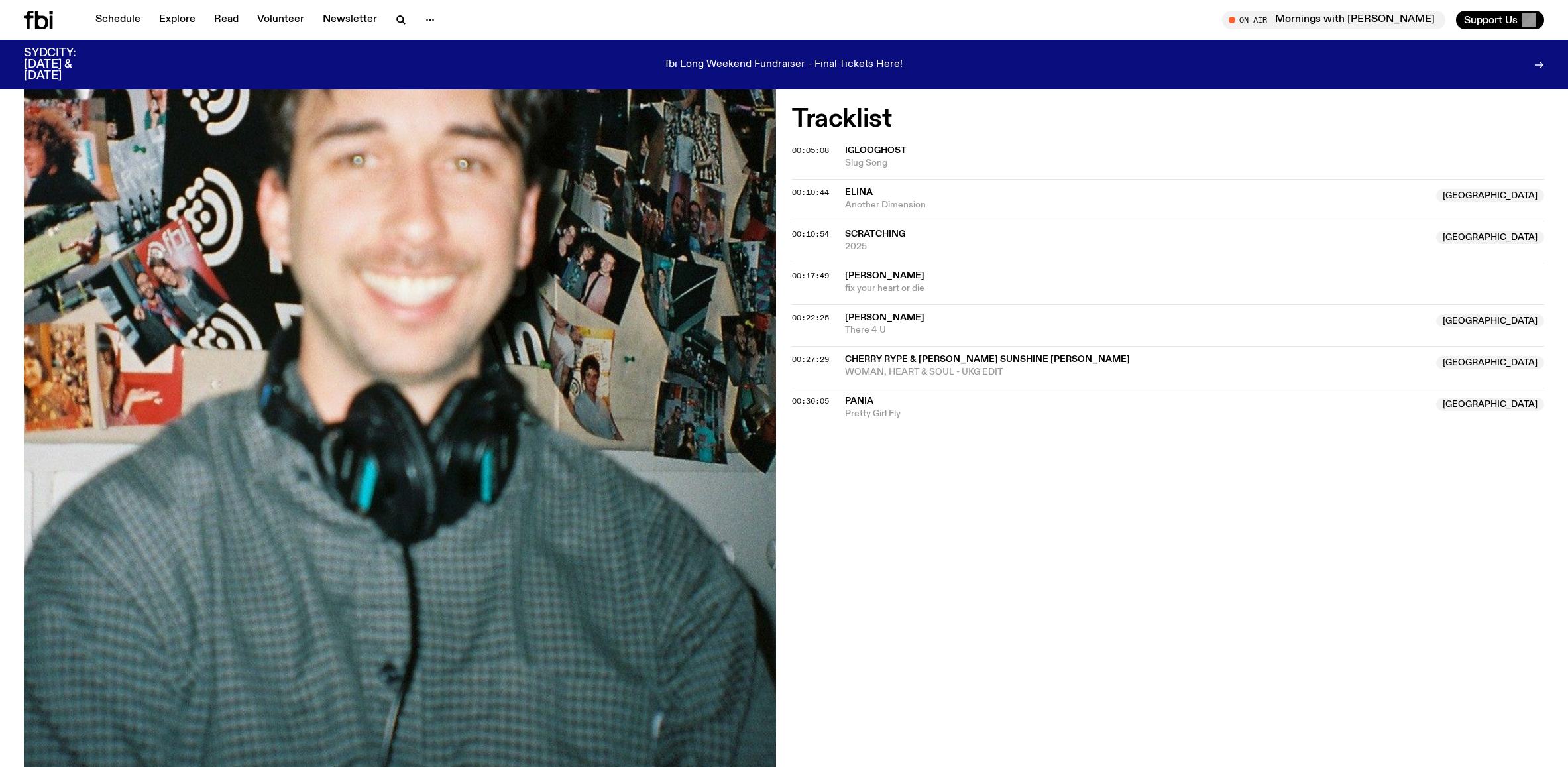
scroll to position [448, 0]
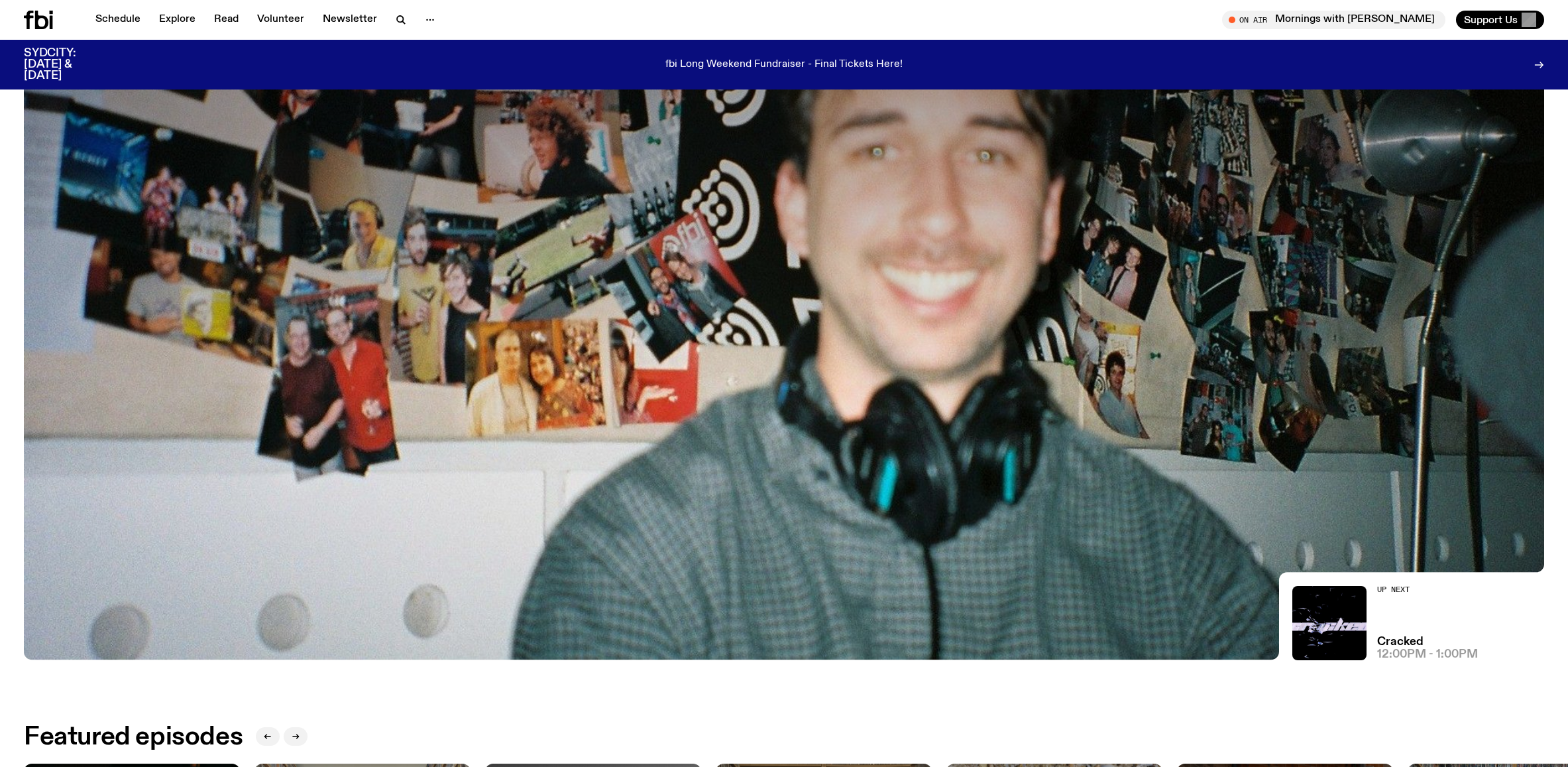
scroll to position [436, 0]
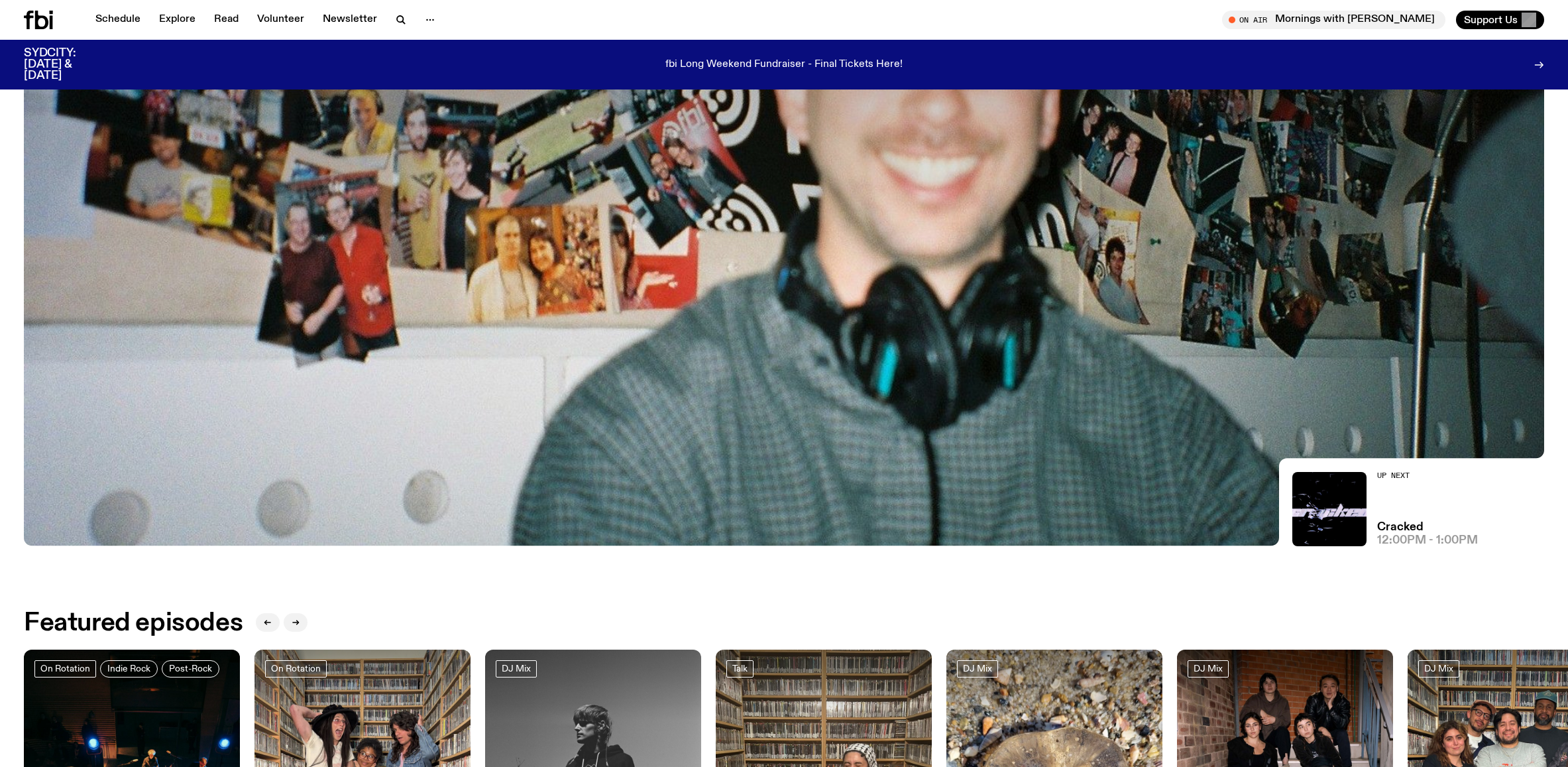
click at [485, 374] on img at bounding box center [784, 118] width 1520 height 855
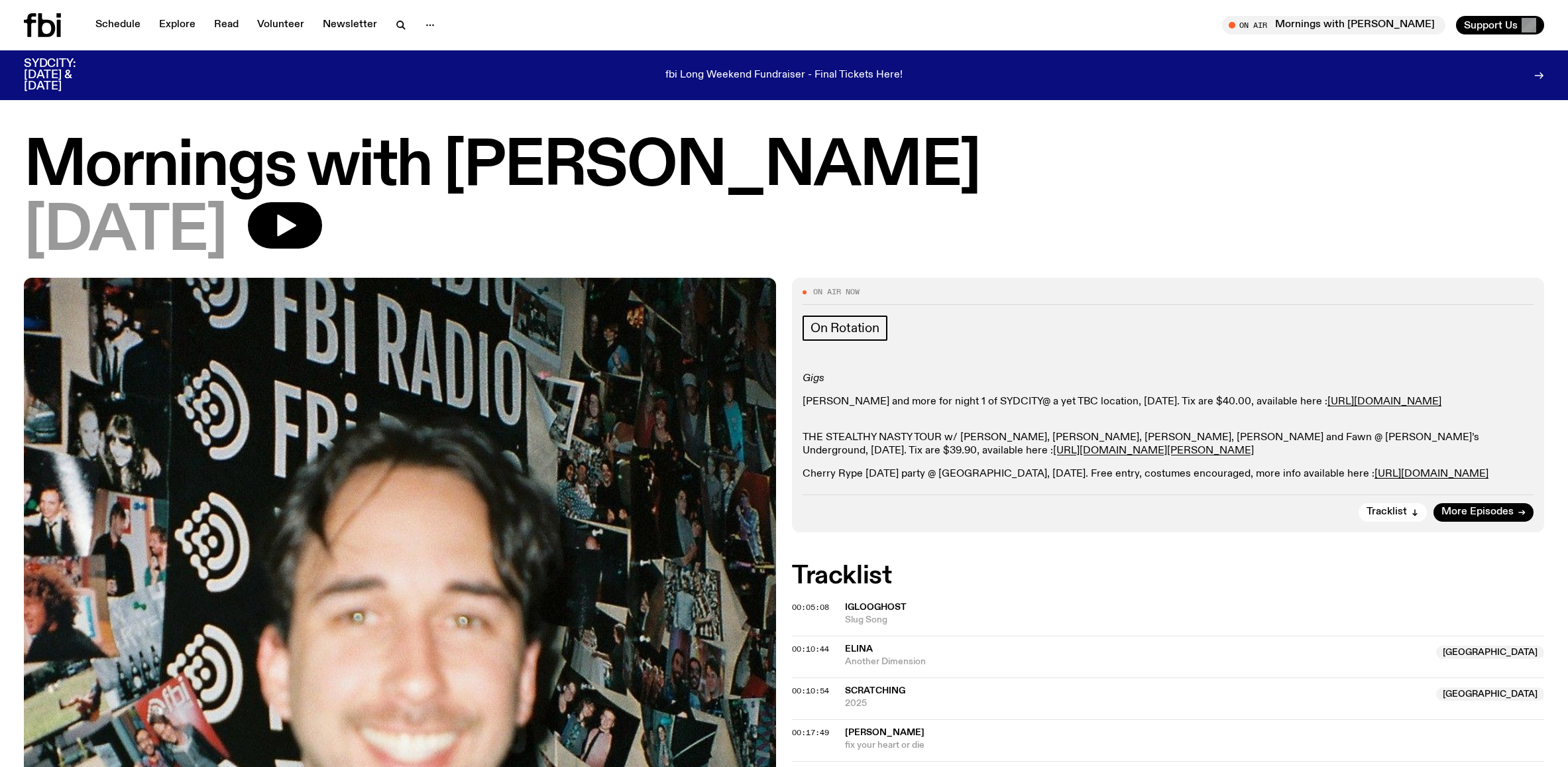
click at [16, 32] on div "Schedule Explore Read Volunteer Newsletter On Air Mornings with Ben Hansen Tune…" at bounding box center [784, 25] width 1568 height 50
click at [52, 25] on icon at bounding box center [47, 25] width 17 height 24
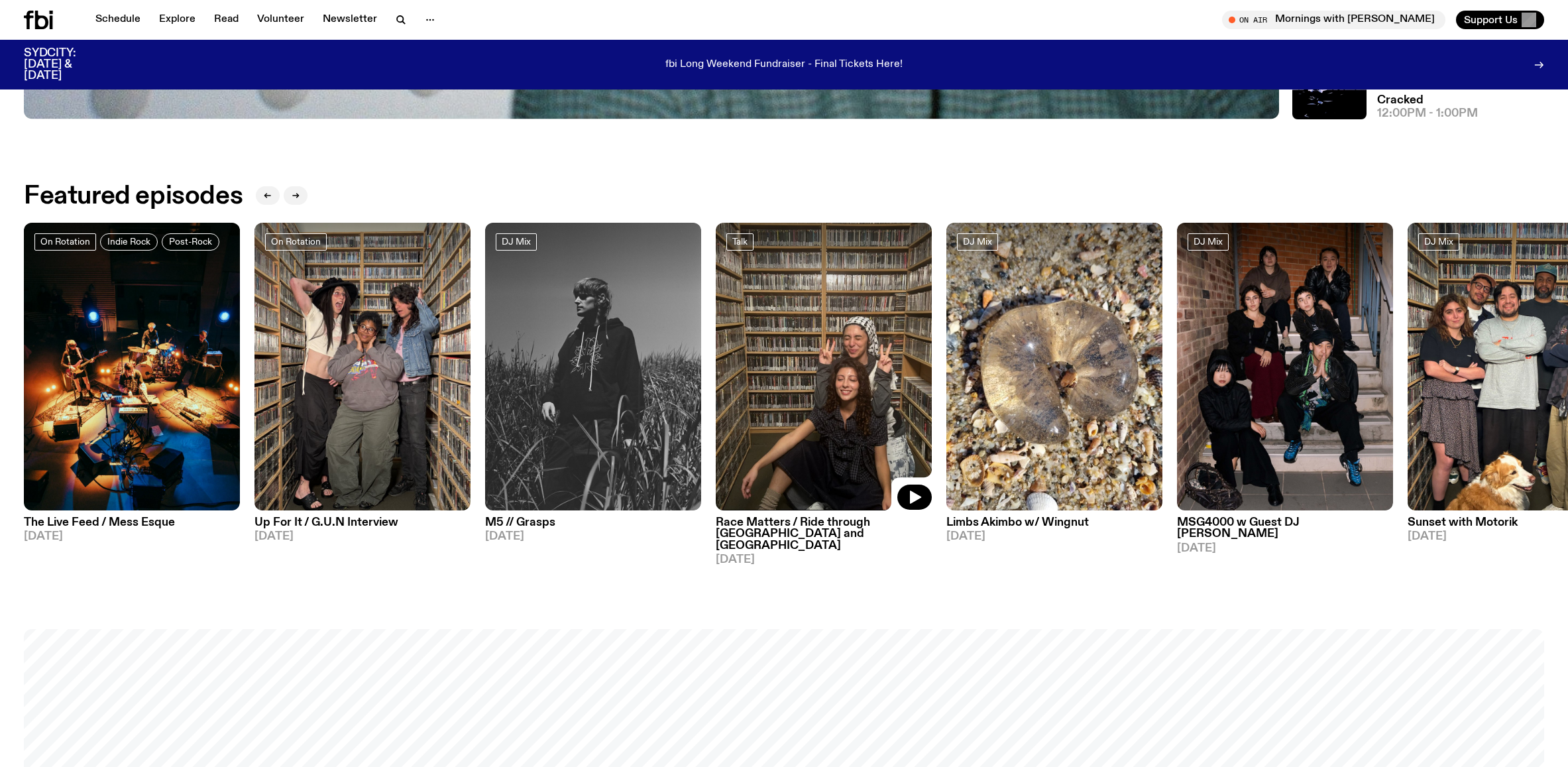
scroll to position [867, 0]
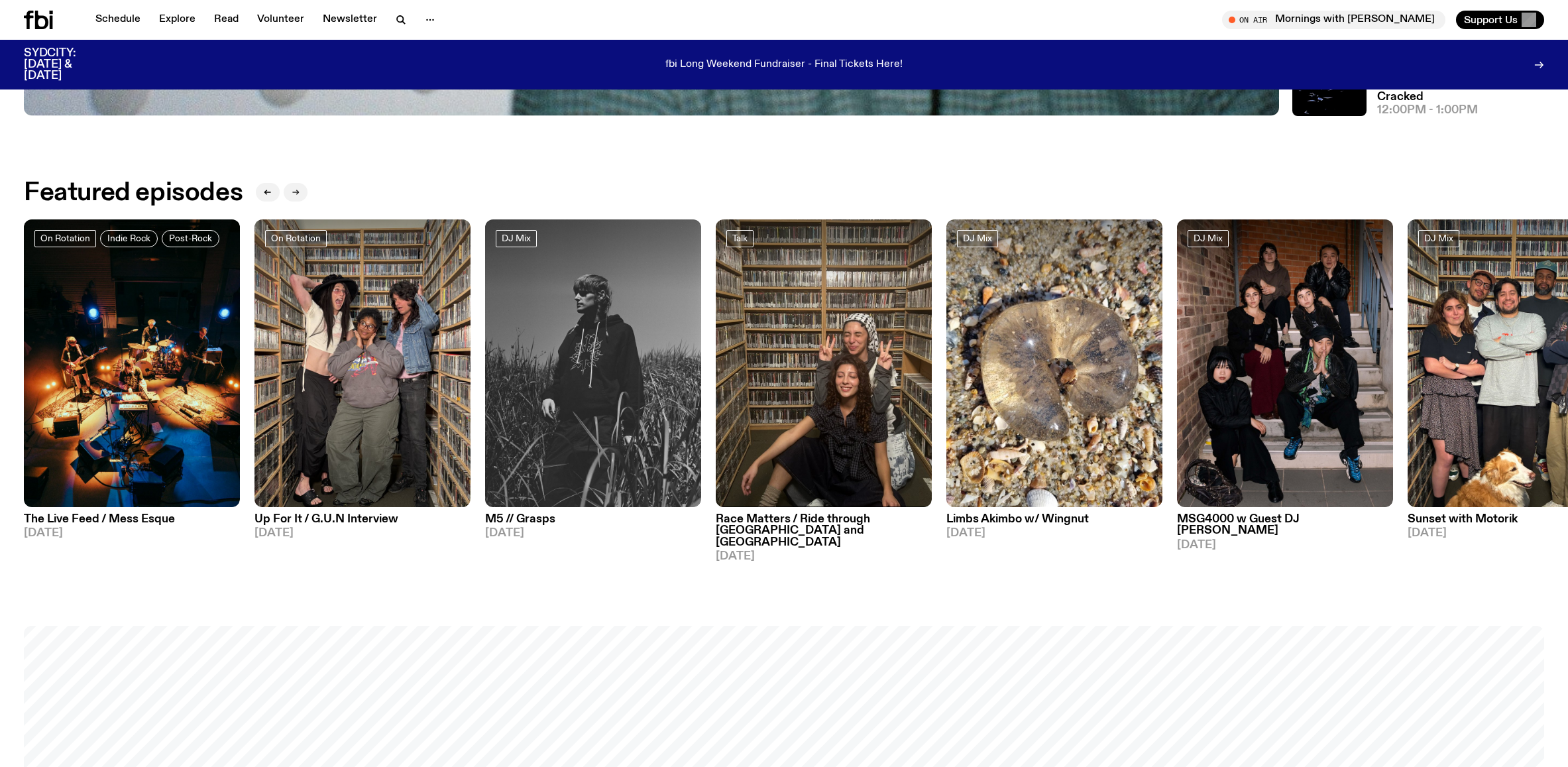
click at [285, 188] on button "button" at bounding box center [295, 192] width 24 height 18
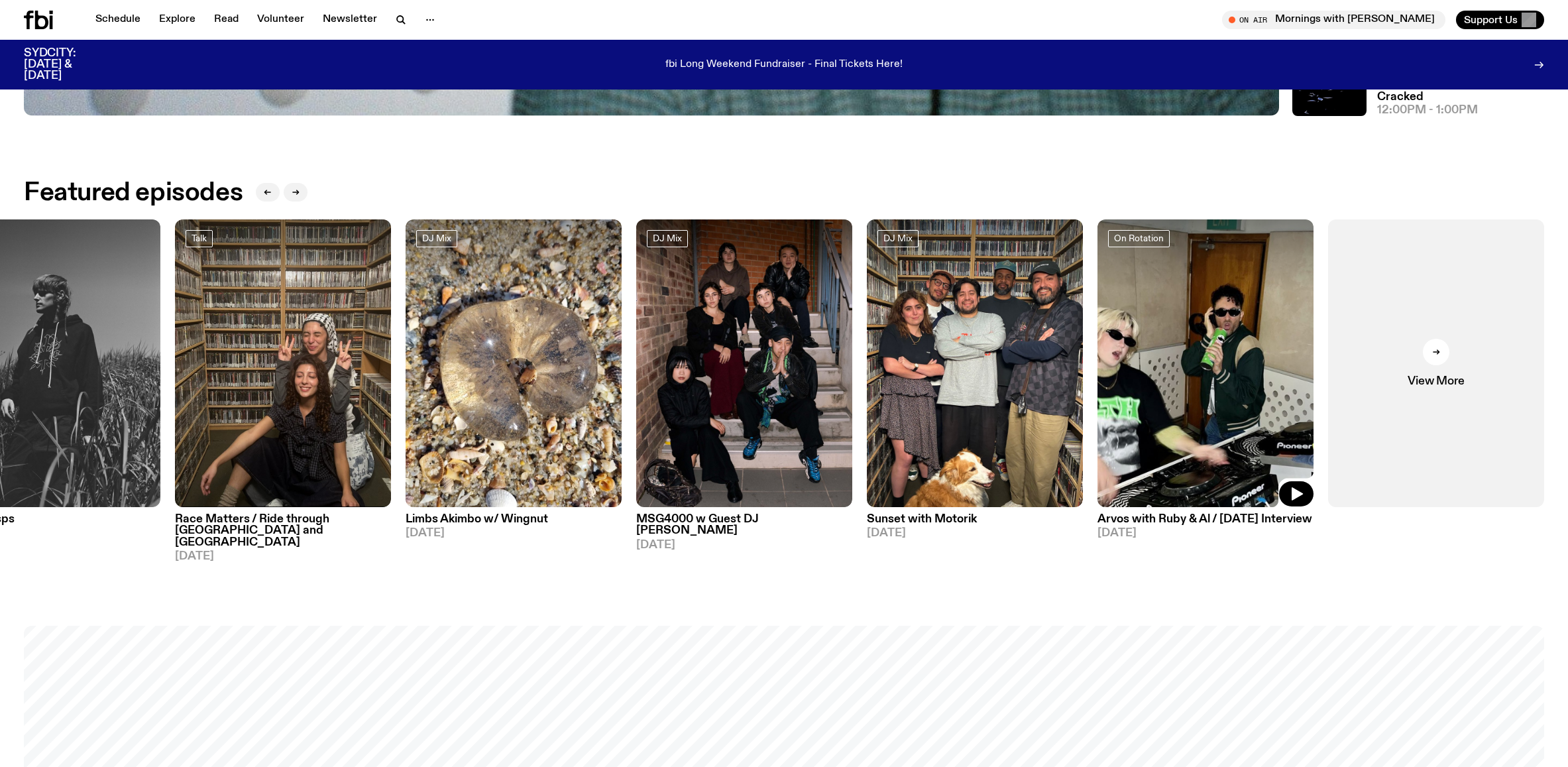
click at [1244, 352] on img at bounding box center [1206, 363] width 216 height 288
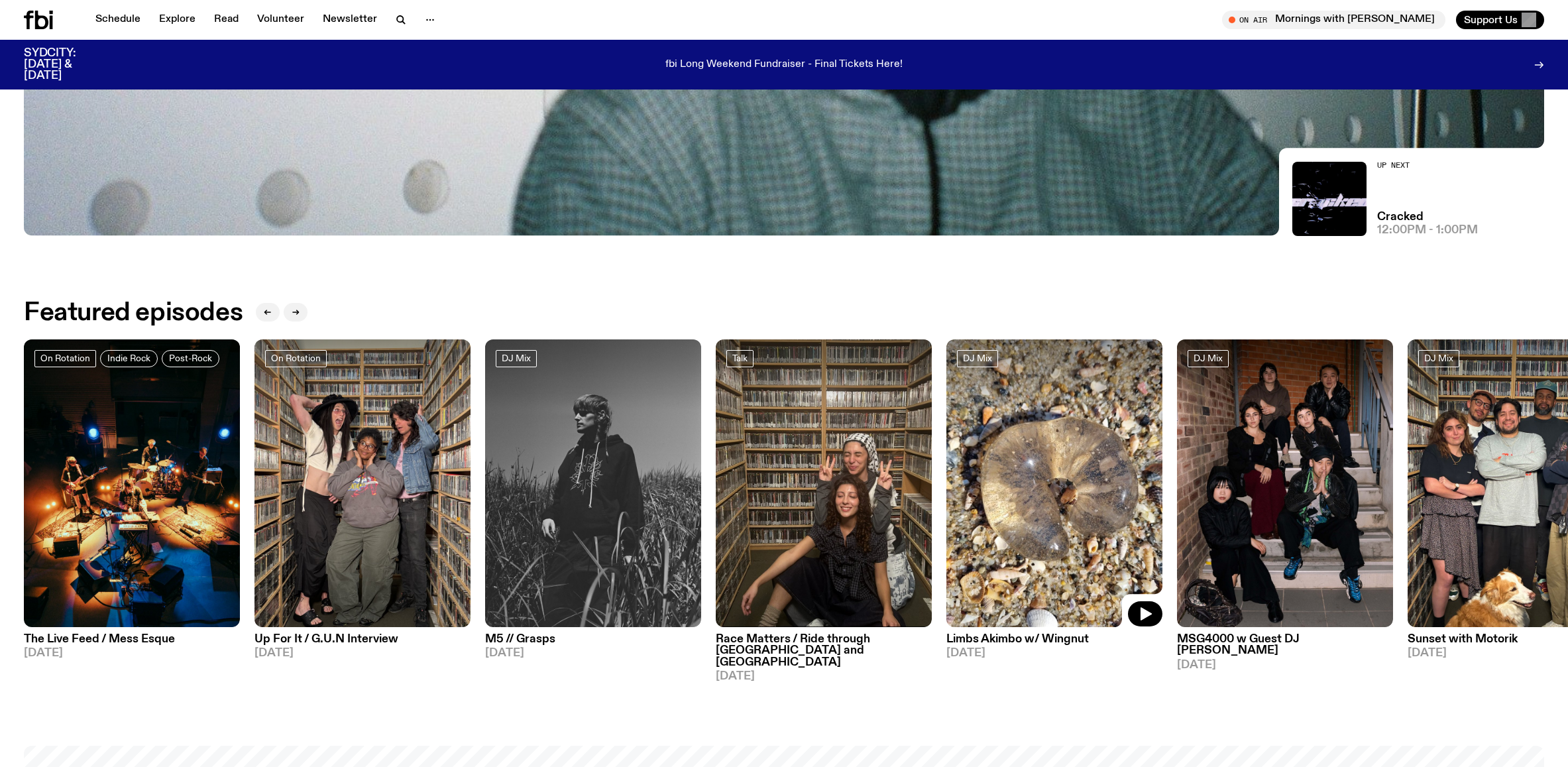
scroll to position [746, 0]
click at [291, 317] on button "button" at bounding box center [295, 312] width 24 height 18
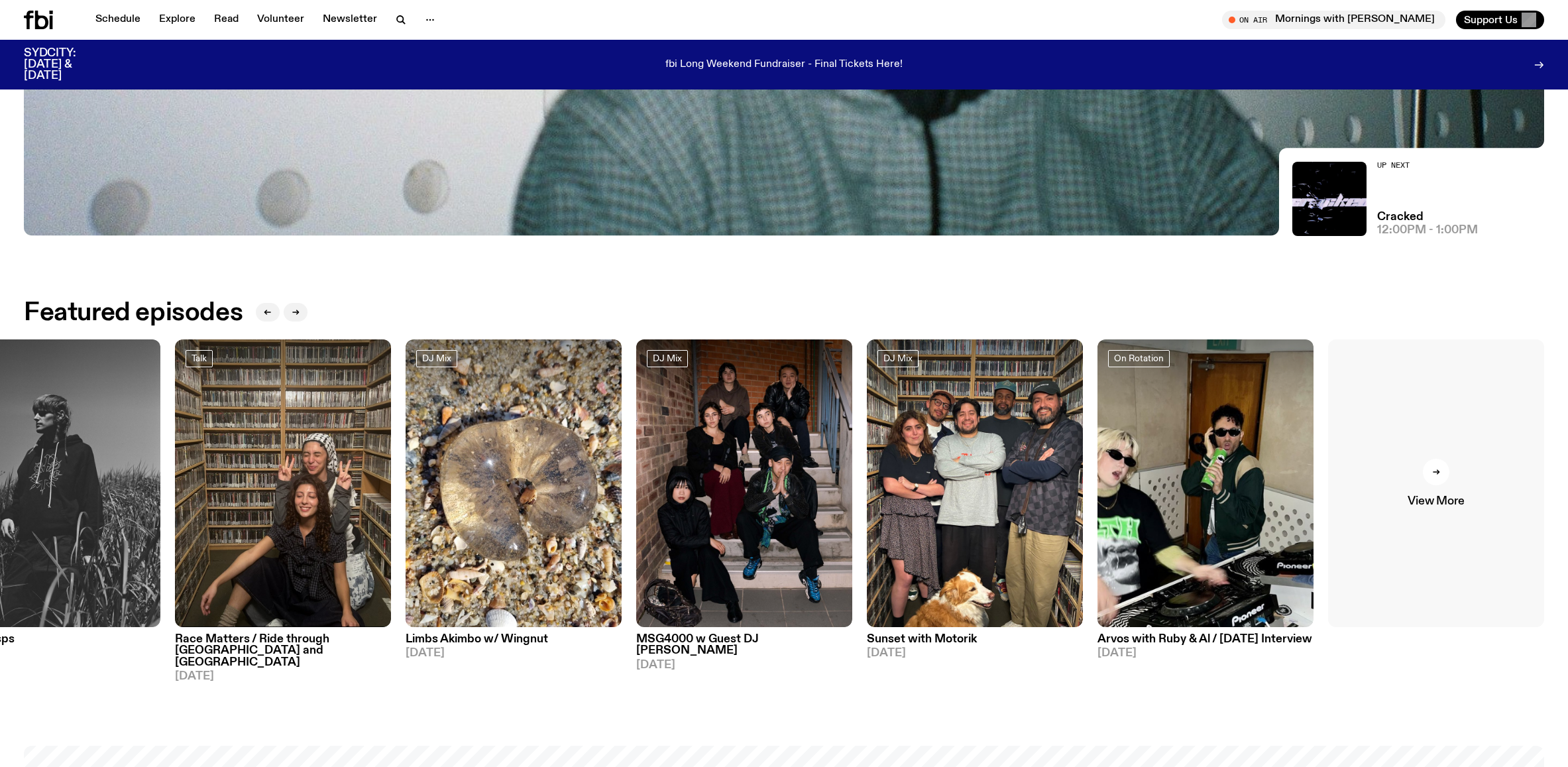
click at [1431, 481] on div at bounding box center [1437, 472] width 27 height 27
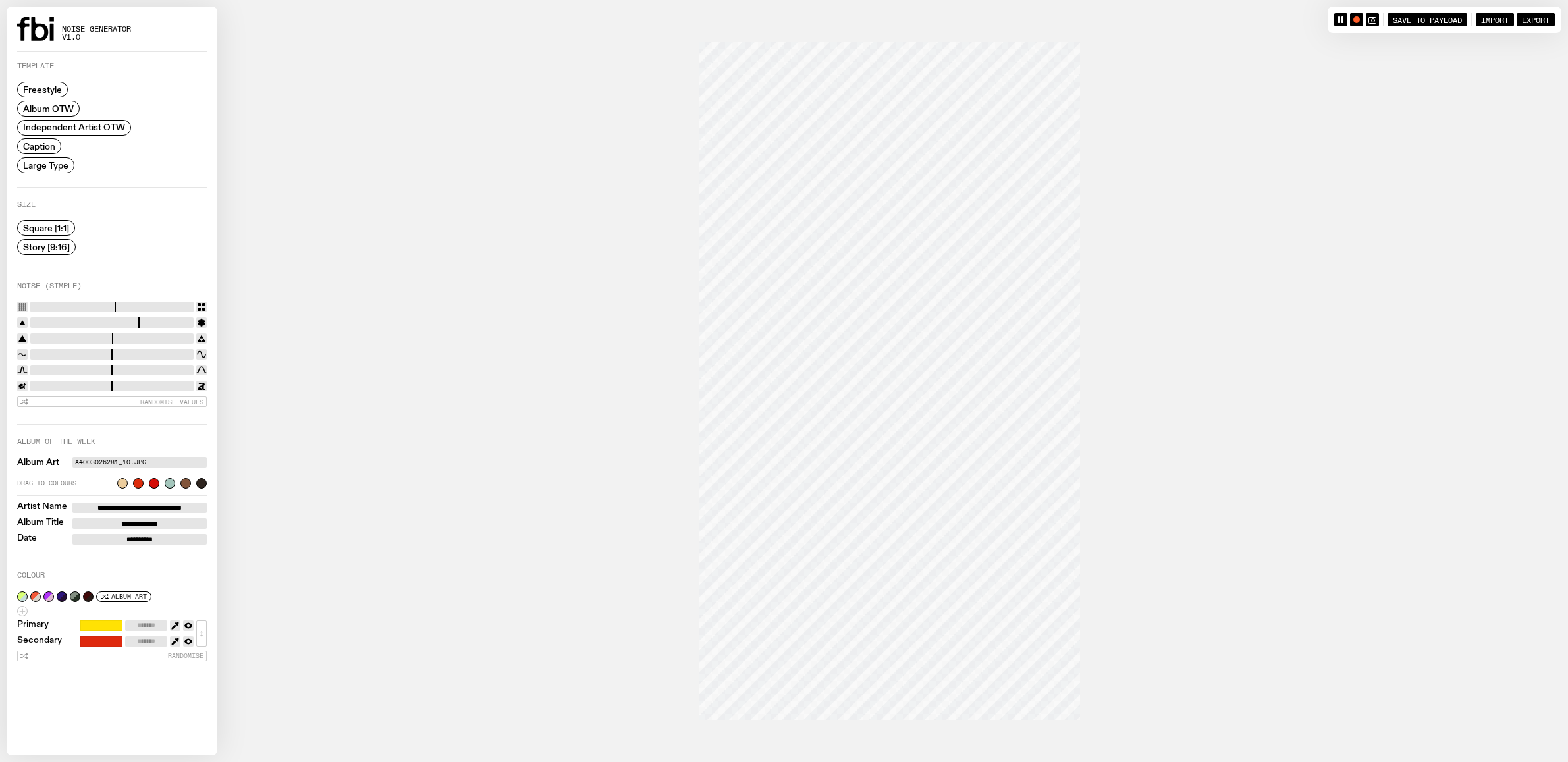
click at [58, 34] on div "Noise Generator v1.0" at bounding box center [112, 34] width 190 height 35
